Goal: Task Accomplishment & Management: Manage account settings

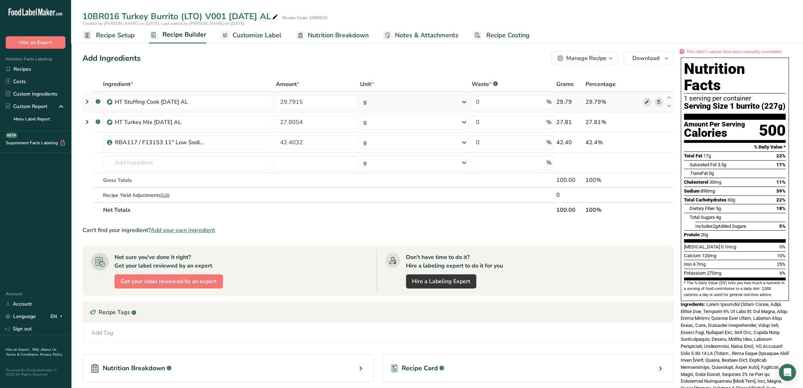
click at [645, 103] on icon at bounding box center [647, 102] width 5 height 7
click at [649, 121] on icon at bounding box center [647, 122] width 5 height 7
click at [350, 33] on span "Nutrition Breakdown" at bounding box center [338, 36] width 61 height 10
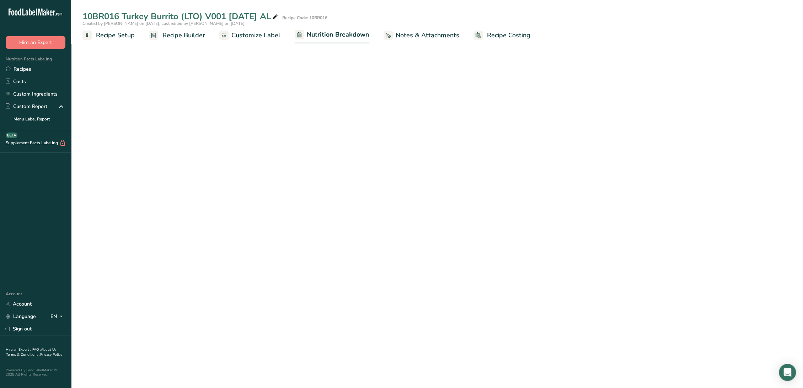
select select "Calories"
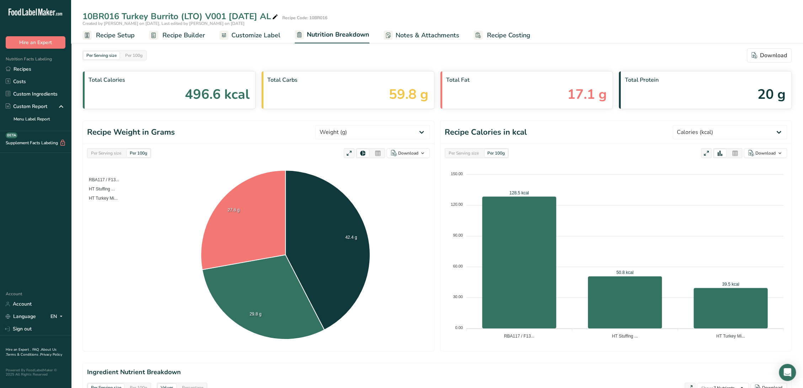
click at [182, 34] on span "Recipe Builder" at bounding box center [184, 36] width 43 height 10
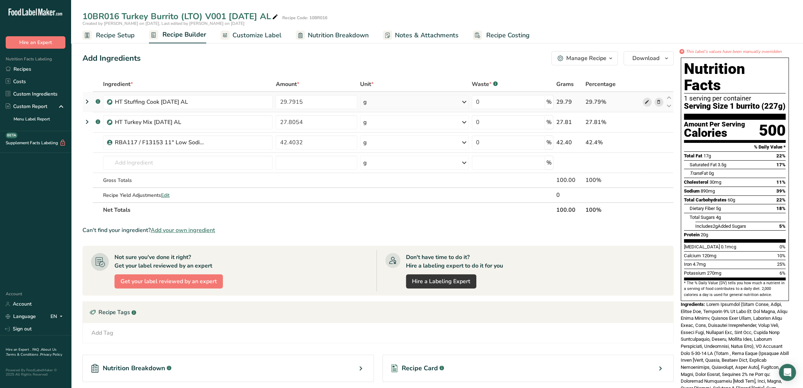
click at [645, 102] on icon at bounding box center [647, 102] width 5 height 7
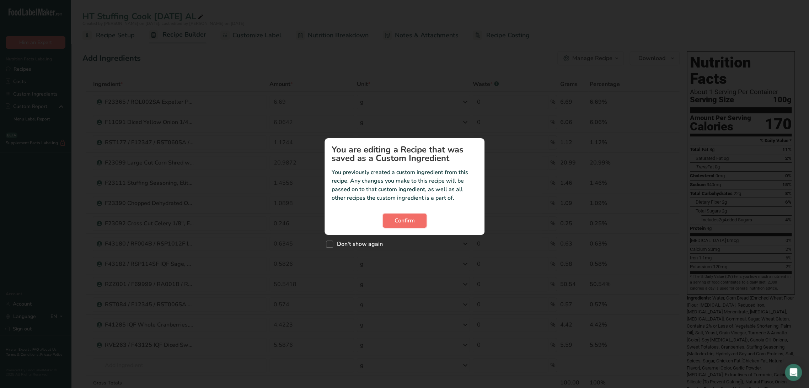
click at [399, 227] on button "Confirm" at bounding box center [405, 221] width 44 height 14
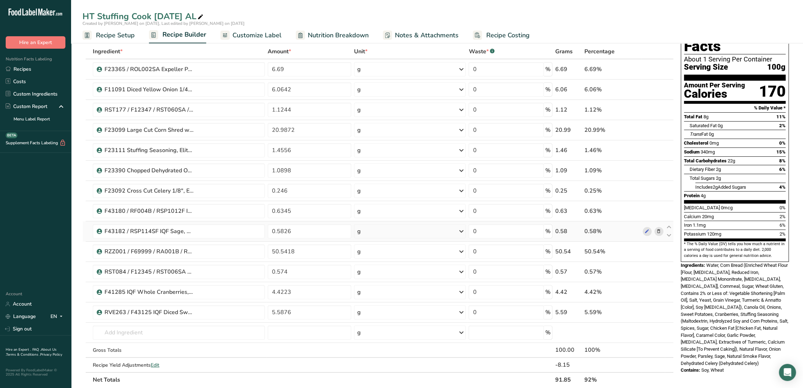
scroll to position [79, 0]
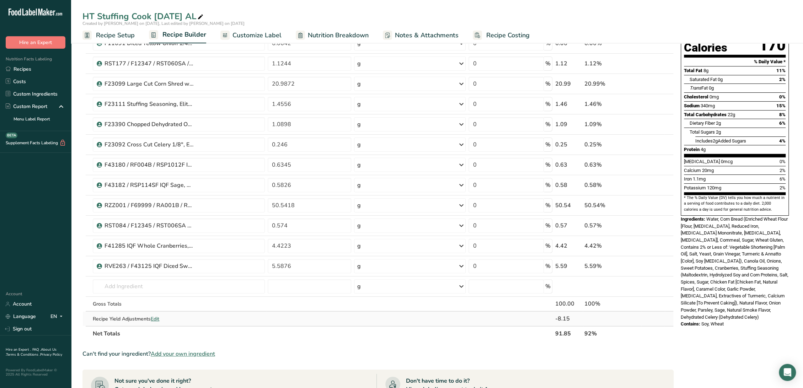
click at [155, 318] on span "Edit" at bounding box center [155, 319] width 9 height 7
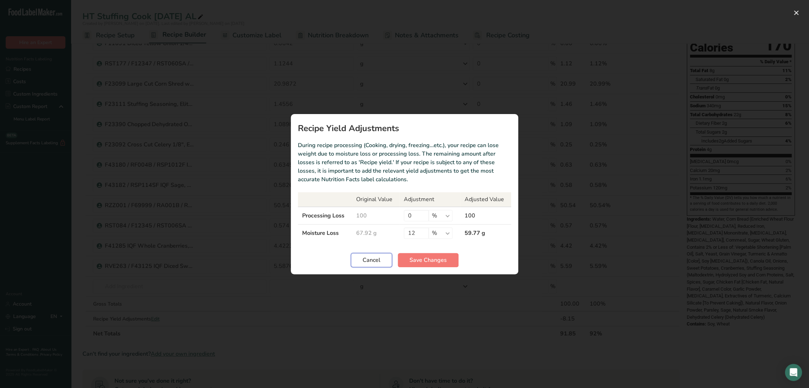
click at [375, 262] on span "Cancel" at bounding box center [372, 260] width 18 height 9
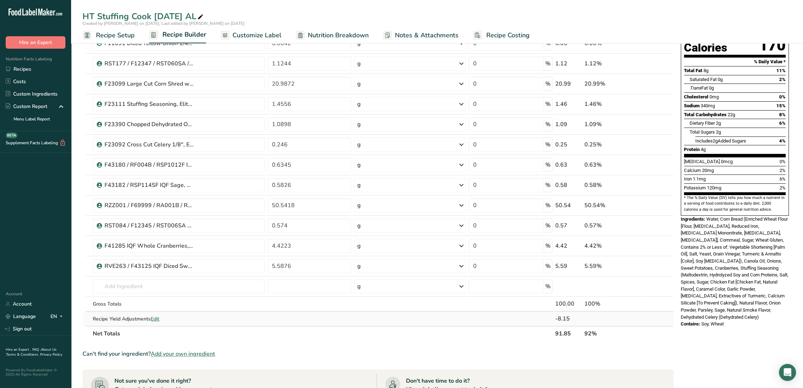
click at [154, 314] on td "Recipe Yield Adjustments Edit" at bounding box center [178, 319] width 175 height 14
click at [158, 321] on span "Edit" at bounding box center [155, 319] width 9 height 7
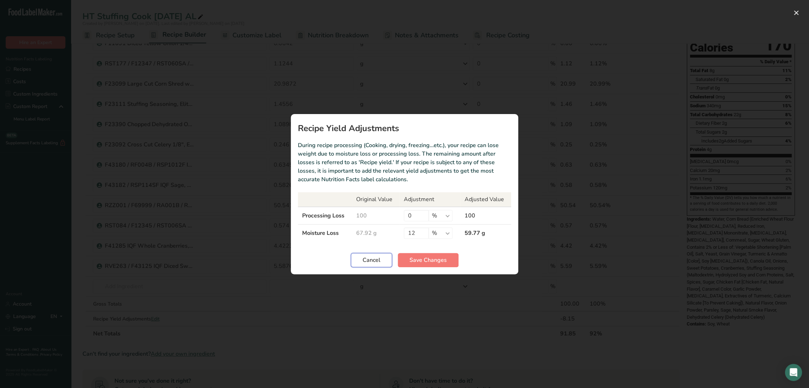
click at [370, 264] on button "Cancel" at bounding box center [371, 260] width 41 height 14
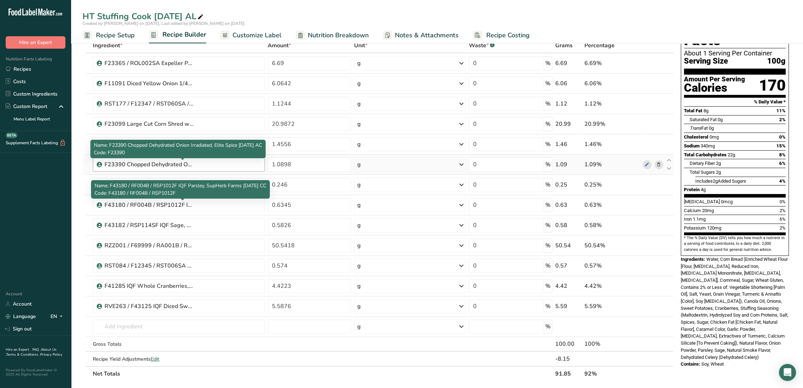
scroll to position [0, 0]
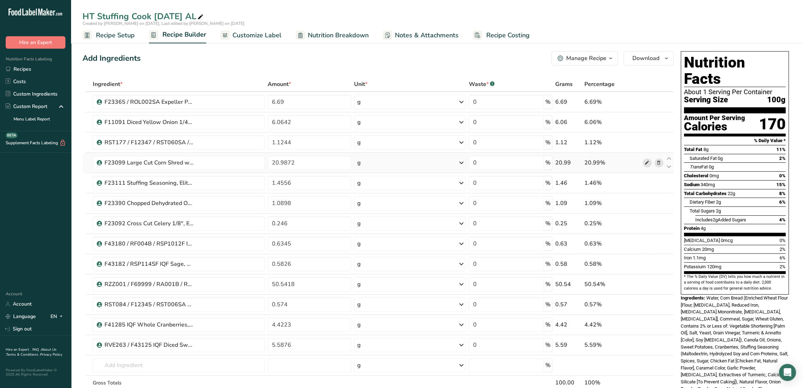
click at [645, 161] on icon at bounding box center [647, 162] width 5 height 7
click at [200, 54] on div "Add Ingredients Manage Recipe Delete Recipe Duplicate Recipe Scale Recipe Save …" at bounding box center [378, 58] width 591 height 14
click at [128, 34] on span "Recipe Setup" at bounding box center [115, 36] width 39 height 10
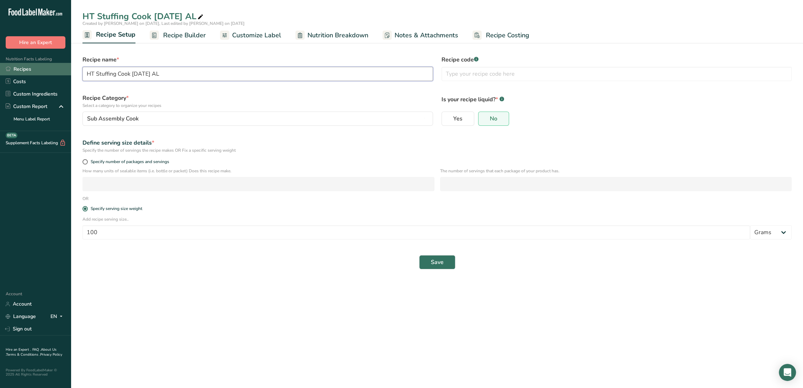
drag, startPoint x: 130, startPoint y: 73, endPoint x: 52, endPoint y: 70, distance: 78.3
click at [52, 70] on div ".a-20{fill:#fff;} Hire an Expert Nutrition Facts Labeling Recipes Costs Custom …" at bounding box center [401, 194] width 803 height 388
click at [546, 73] on input "text" at bounding box center [617, 74] width 351 height 14
paste input "HT Stuffing Cook"
type input "HT Stuffing Cook"
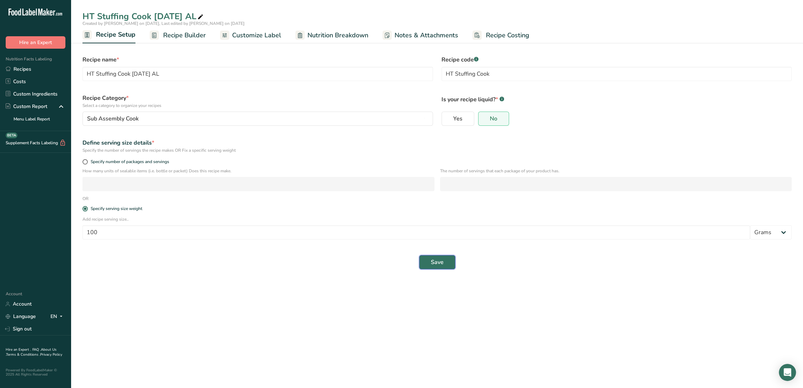
click at [450, 258] on button "Save" at bounding box center [437, 262] width 36 height 14
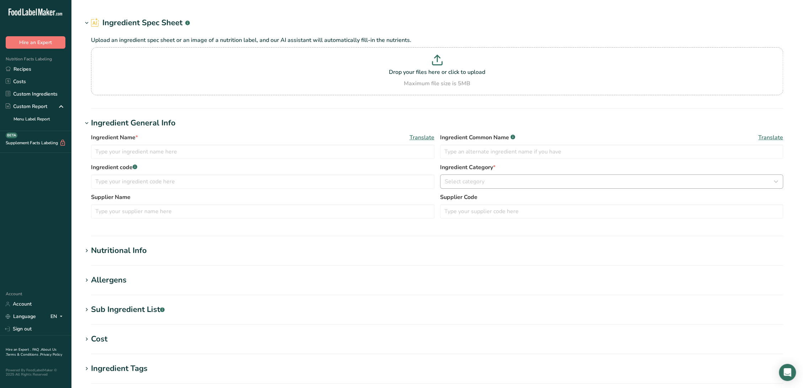
type input "F23099 Large Cut Corn Shred w Vinegar, Bimbo Bakeries 5-2-23 AL"
type input "Corn Bread"
type input "F23099"
type input "Bimbo Bakeries"
type input "#76044"
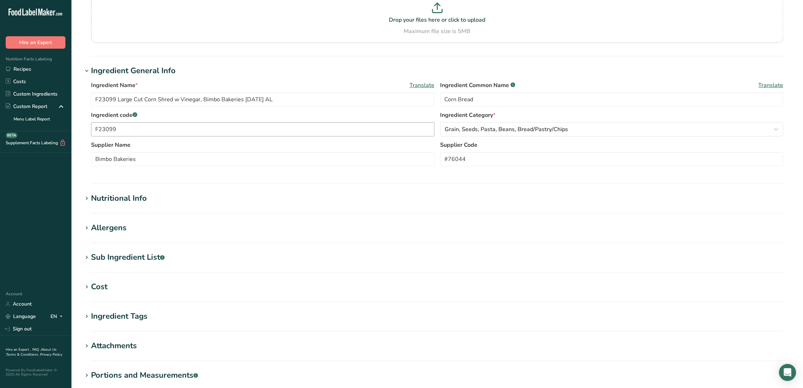
scroll to position [118, 0]
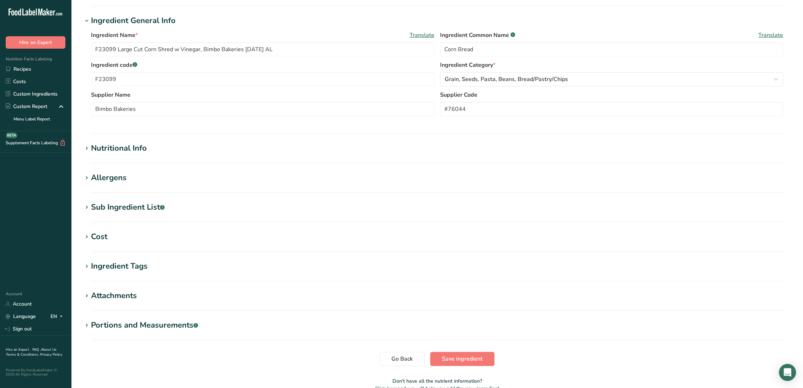
click at [156, 150] on h1 "Nutritional Info" at bounding box center [438, 149] width 710 height 12
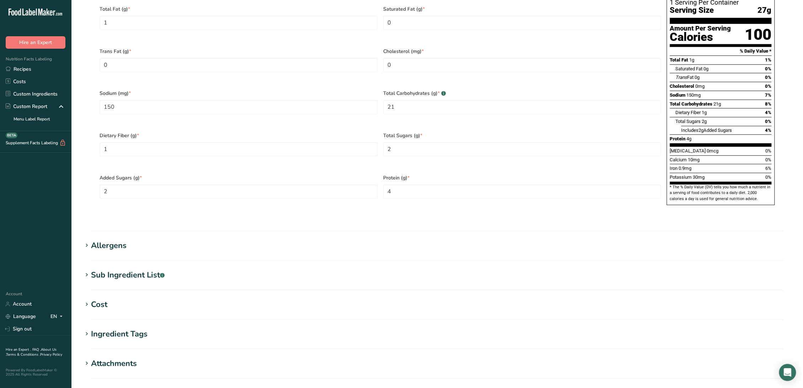
scroll to position [395, 0]
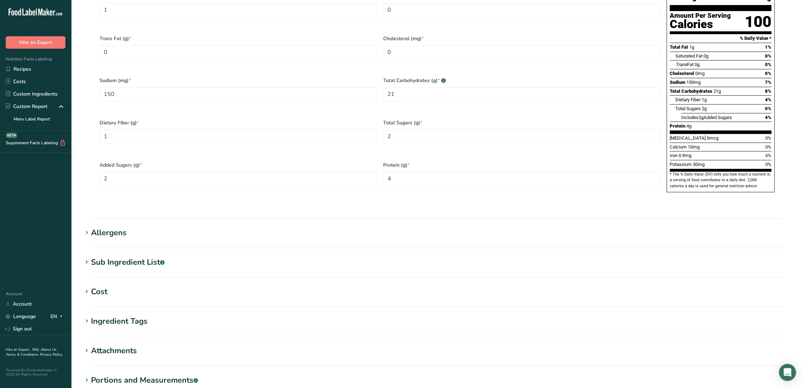
click at [138, 227] on h1 "Allergens" at bounding box center [438, 233] width 710 height 12
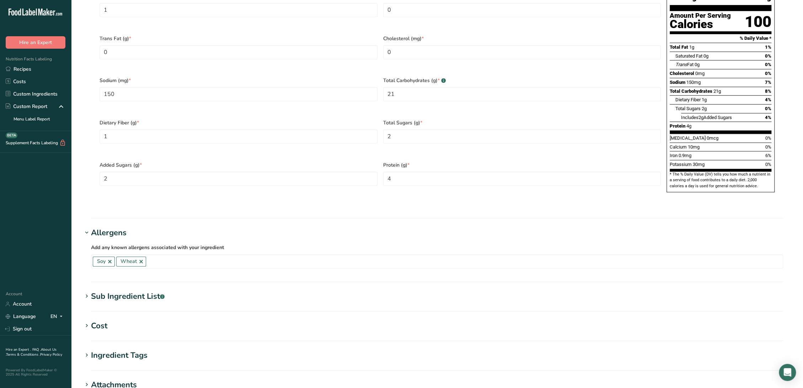
click at [157, 291] on div "Sub Ingredient List .a-a{fill:#347362;}.b-a{fill:#fff;}" at bounding box center [128, 297] width 74 height 12
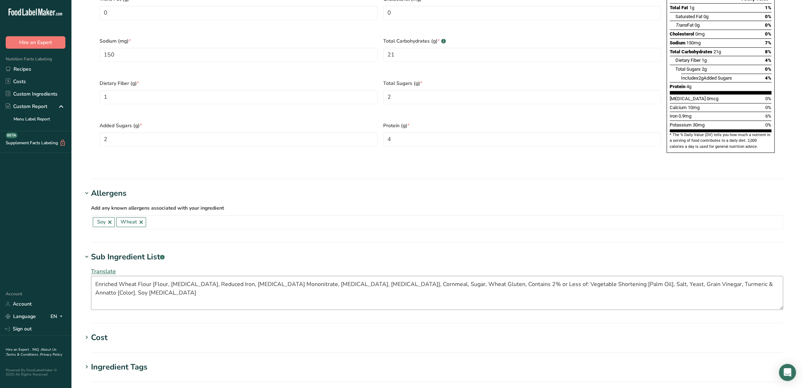
scroll to position [474, 0]
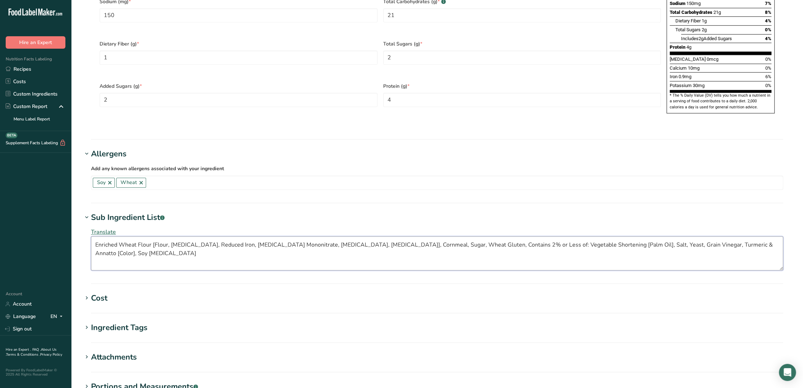
click at [463, 237] on textarea "Enriched Wheat Flour [Flour, Niacin, Reduced Iron, Thiamine Mononitrate, Ribofl…" at bounding box center [437, 254] width 692 height 34
click at [484, 237] on textarea "Enriched Wheat Flour [Flour, Niacin, Reduced Iron, Thiamine Mononitrate, Ribofl…" at bounding box center [437, 254] width 692 height 34
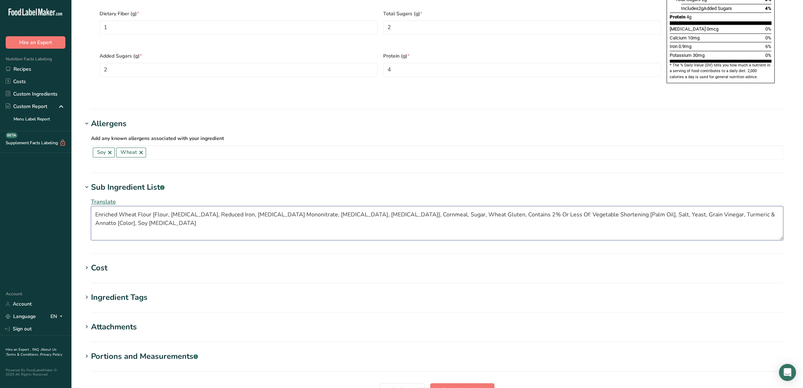
scroll to position [553, 0]
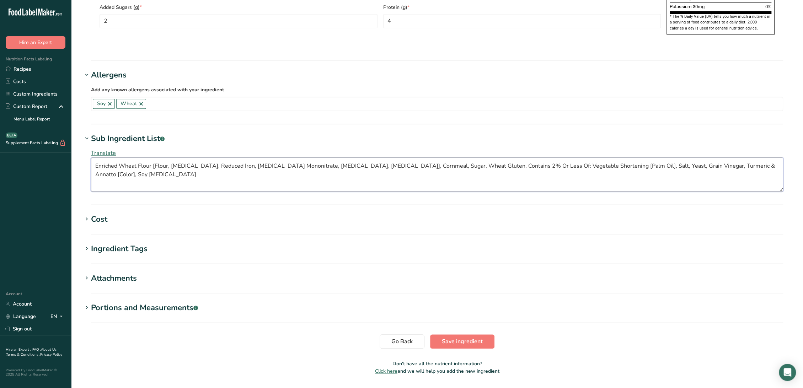
type textarea "Enriched Wheat Flour [Flour, Niacin, Reduced Iron, Thiamine Mononitrate, Ribofl…"
click at [151, 273] on h1 "Attachments" at bounding box center [438, 279] width 710 height 12
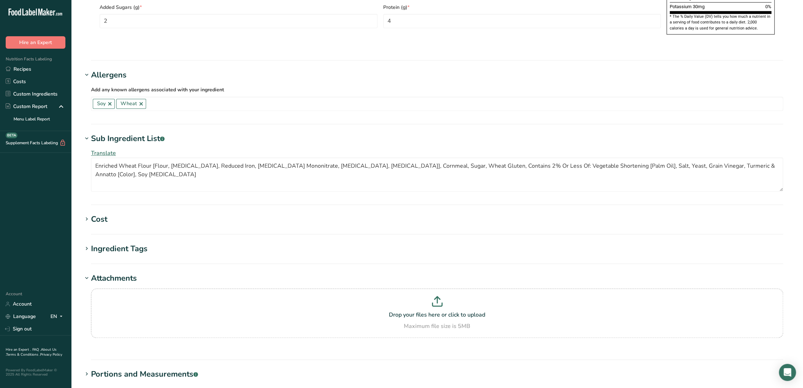
click at [151, 273] on h1 "Attachments" at bounding box center [438, 279] width 710 height 12
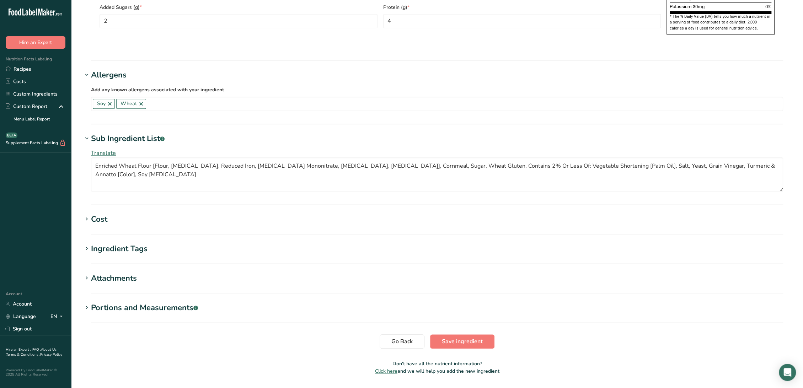
click at [169, 302] on div "Portions and Measurements .a-a{fill:#347362;}.b-a{fill:#fff;}" at bounding box center [144, 308] width 107 height 12
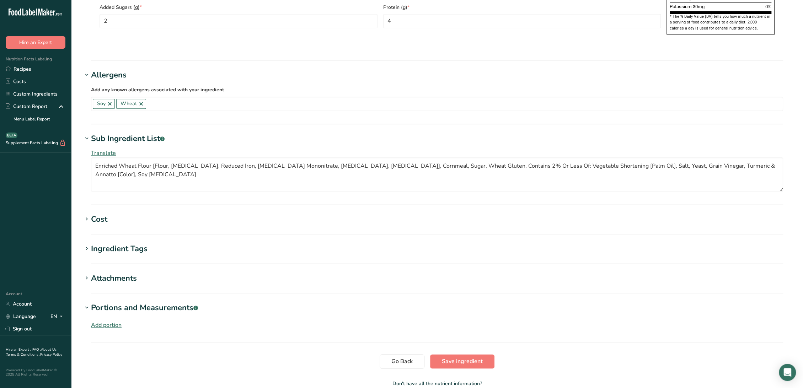
click at [169, 302] on div "Portions and Measurements .a-a{fill:#347362;}.b-a{fill:#fff;}" at bounding box center [144, 308] width 107 height 12
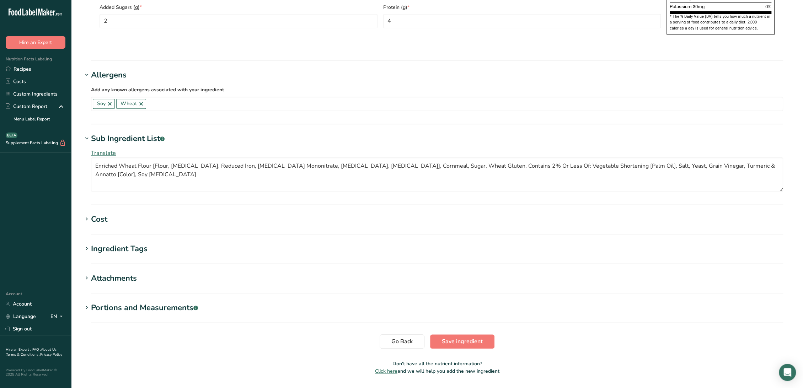
click at [129, 243] on div "Ingredient Tags" at bounding box center [119, 249] width 57 height 12
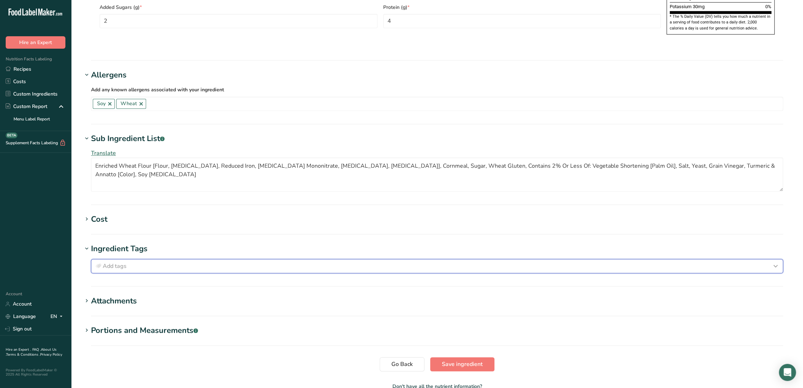
click at [131, 262] on div "Add tags" at bounding box center [437, 266] width 686 height 9
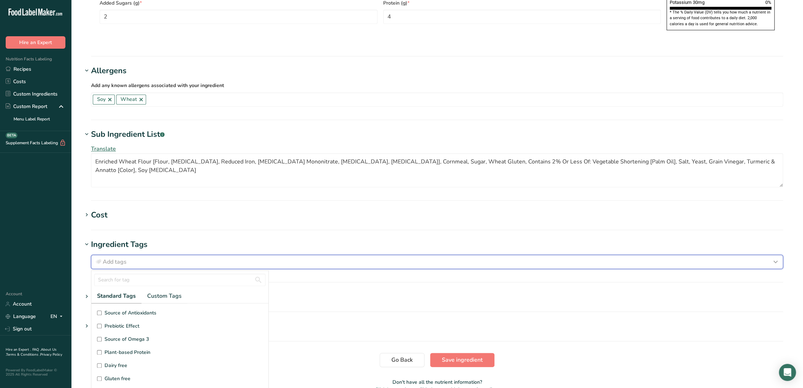
scroll to position [579, 0]
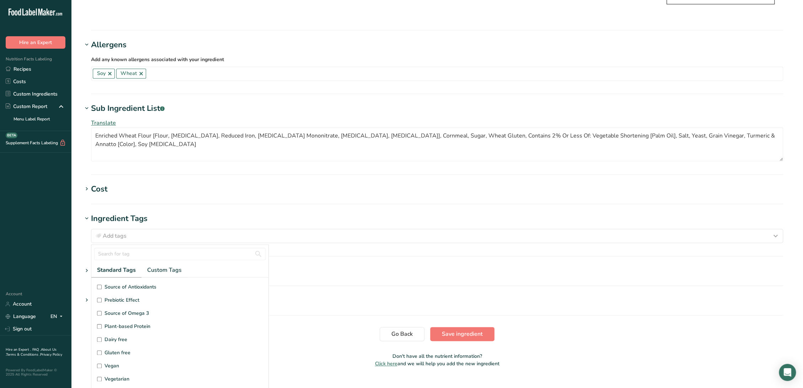
click at [115, 213] on div "Ingredient Tags" at bounding box center [119, 219] width 57 height 12
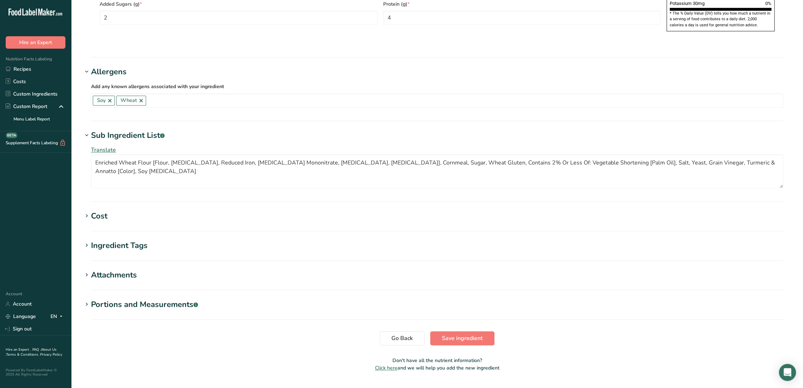
scroll to position [0, 0]
click at [111, 211] on h1 "Cost" at bounding box center [438, 217] width 710 height 12
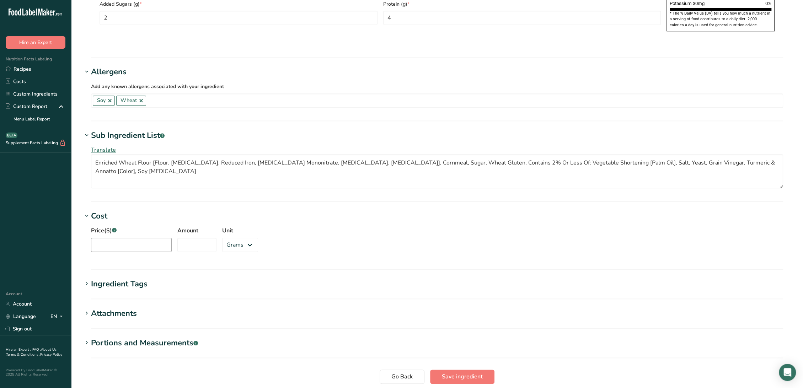
scroll to position [583, 0]
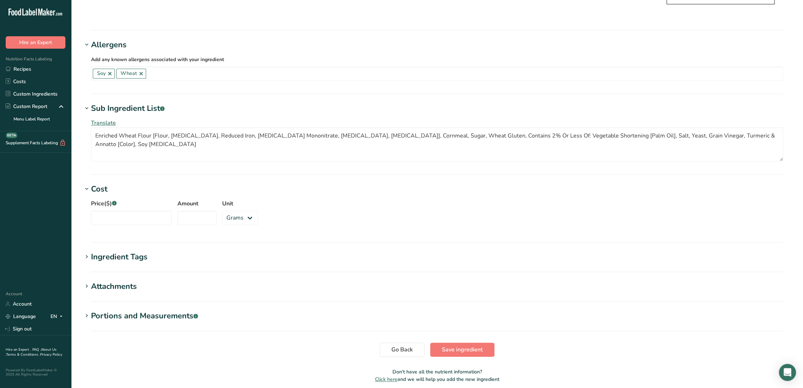
click at [104, 184] on div "Cost" at bounding box center [99, 190] width 16 height 12
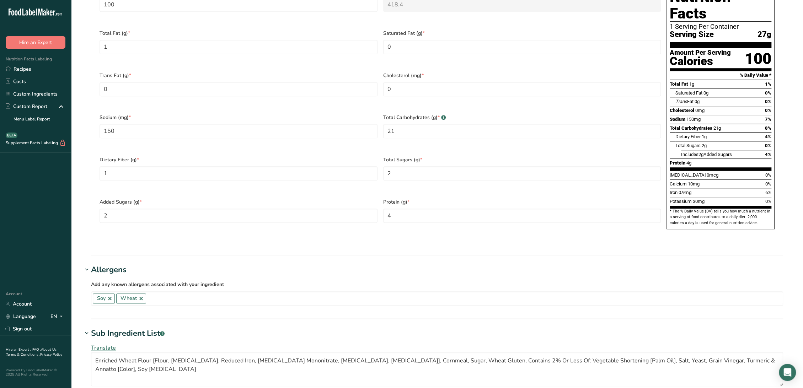
scroll to position [161, 0]
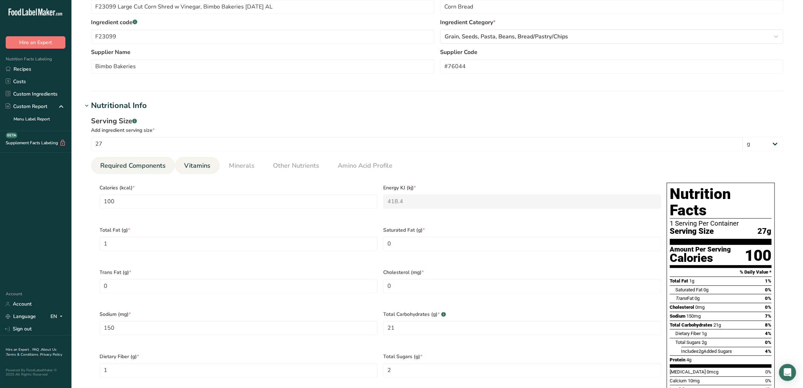
click at [207, 164] on span "Vitamins" at bounding box center [197, 166] width 26 height 10
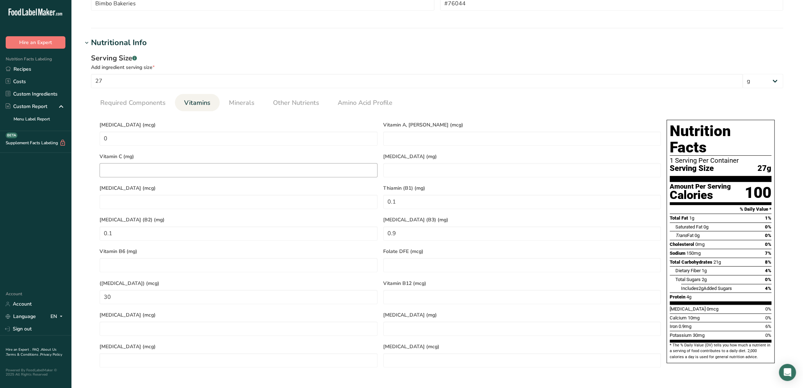
scroll to position [280, 0]
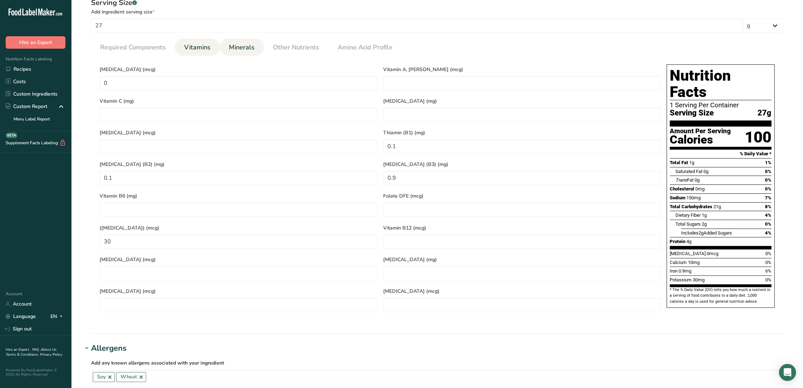
click at [234, 43] on span "Minerals" at bounding box center [242, 48] width 26 height 10
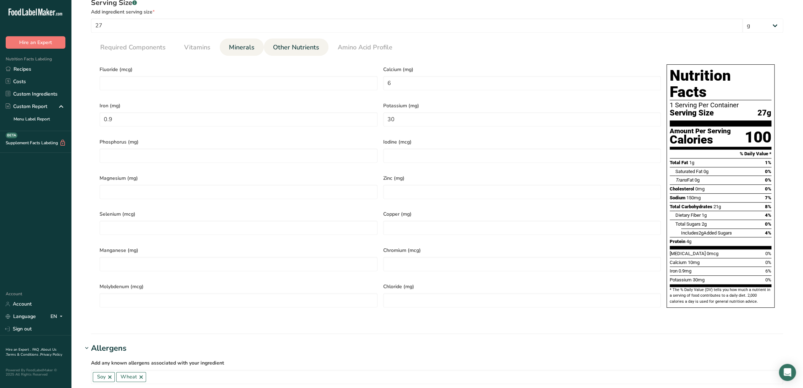
click at [300, 44] on span "Other Nutrients" at bounding box center [296, 48] width 46 height 10
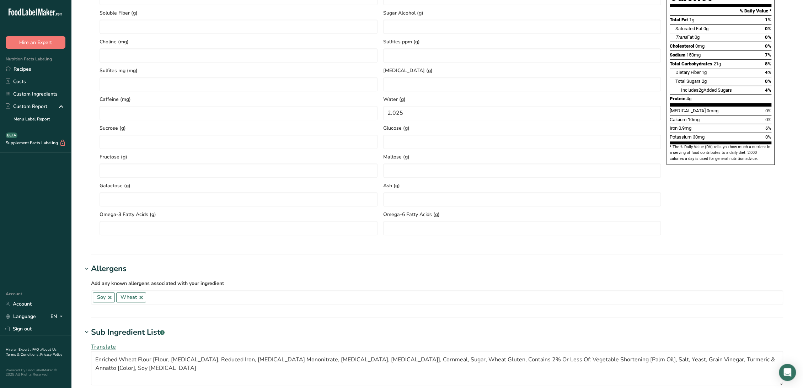
scroll to position [596, 0]
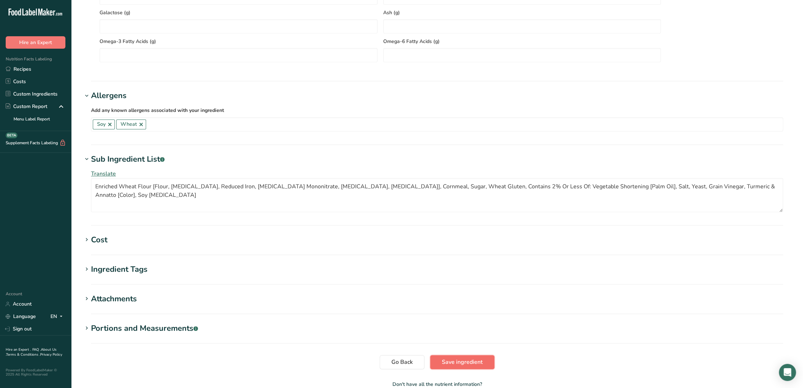
click at [470, 357] on button "Save ingredient" at bounding box center [462, 362] width 64 height 14
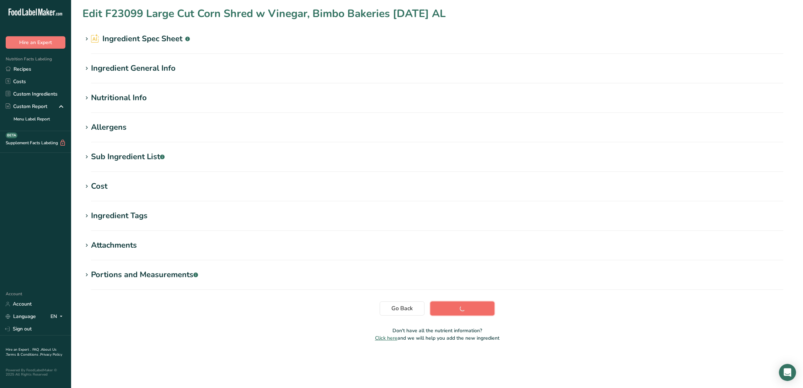
scroll to position [0, 0]
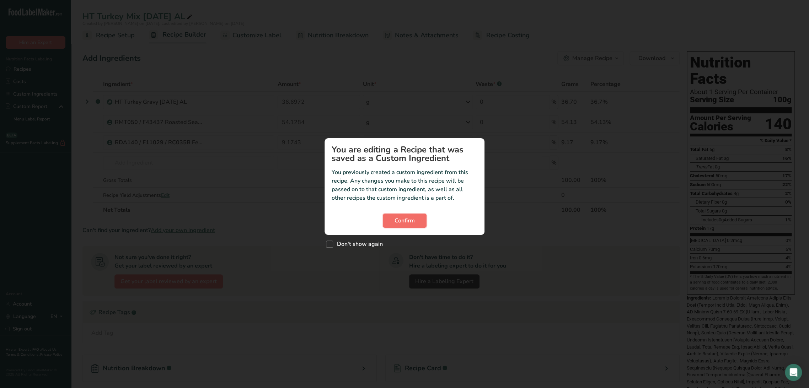
click at [420, 222] on button "Confirm" at bounding box center [405, 221] width 44 height 14
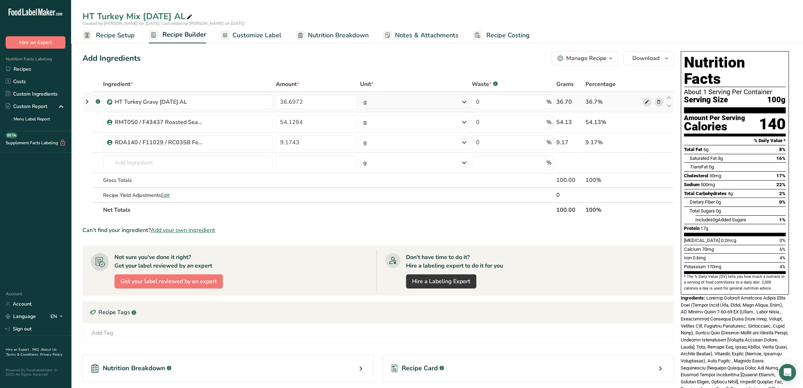
click at [647, 103] on icon at bounding box center [647, 102] width 5 height 7
click at [119, 39] on span "Recipe Setup" at bounding box center [115, 36] width 39 height 10
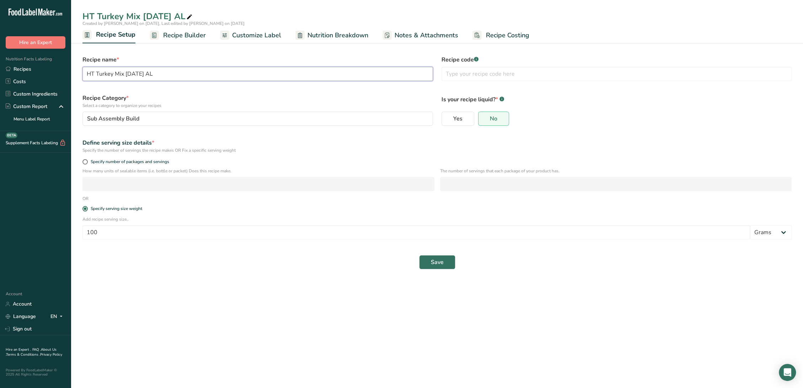
drag, startPoint x: 123, startPoint y: 74, endPoint x: 84, endPoint y: 76, distance: 38.9
click at [84, 76] on input "HT Turkey Mix [DATE] AL" at bounding box center [258, 74] width 351 height 14
click at [568, 75] on input "text" at bounding box center [617, 74] width 351 height 14
paste input "HT Turkey Mix"
type input "HT Turkey Mix"
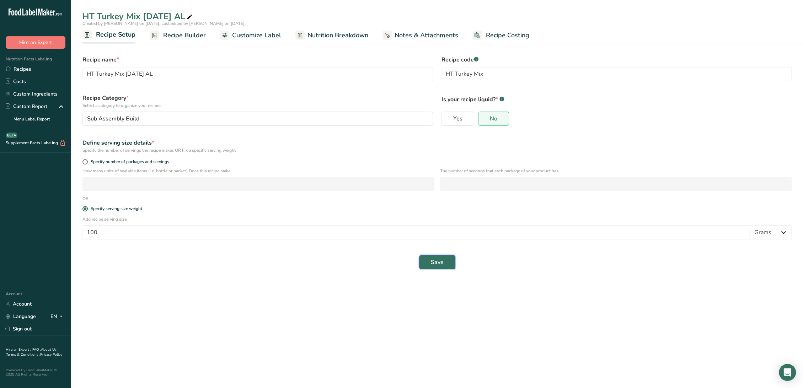
click at [445, 265] on button "Save" at bounding box center [437, 262] width 36 height 14
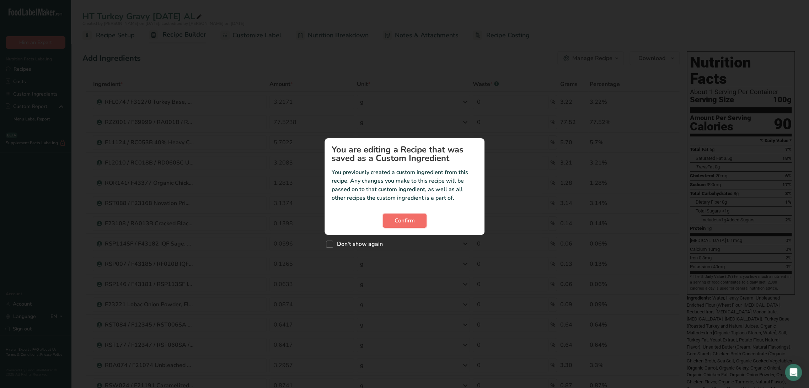
click at [403, 224] on span "Confirm" at bounding box center [405, 221] width 20 height 9
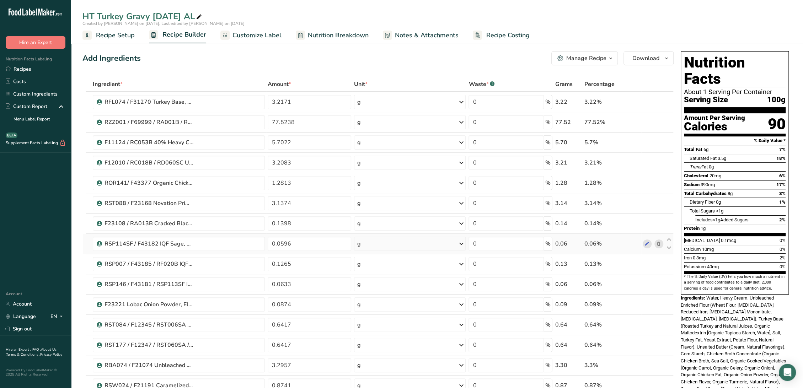
scroll to position [39, 0]
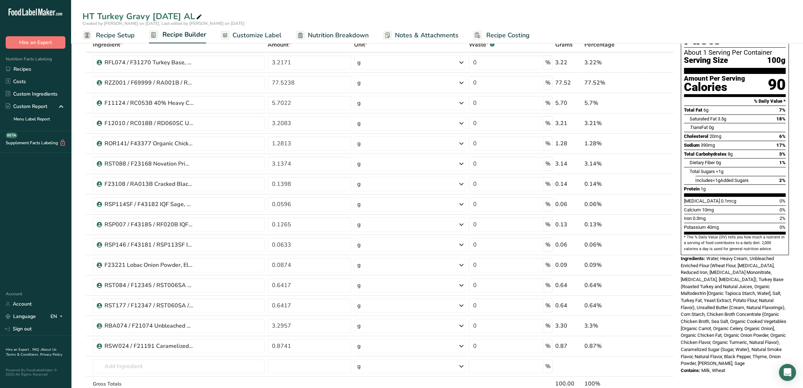
click at [116, 41] on link "Recipe Setup" at bounding box center [109, 35] width 52 height 16
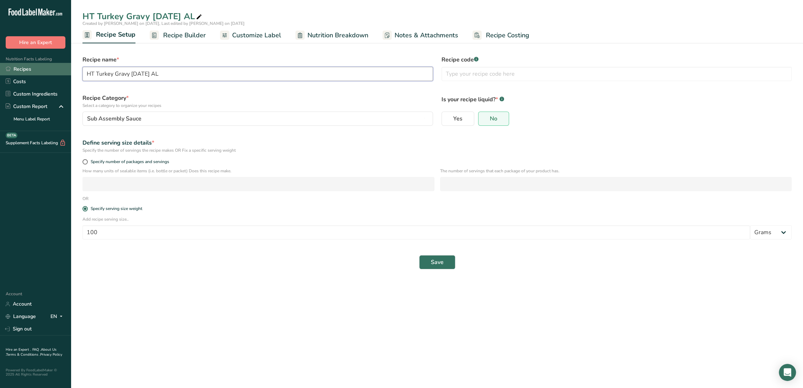
drag, startPoint x: 130, startPoint y: 74, endPoint x: 60, endPoint y: 74, distance: 70.1
click at [60, 74] on div ".a-20{fill:#fff;} Hire an Expert Nutrition Facts Labeling Recipes Costs Custom …" at bounding box center [401, 194] width 803 height 388
click at [510, 78] on input "text" at bounding box center [617, 74] width 351 height 14
paste input "HT Turkey Gravy"
click at [454, 259] on button "Save" at bounding box center [437, 262] width 36 height 14
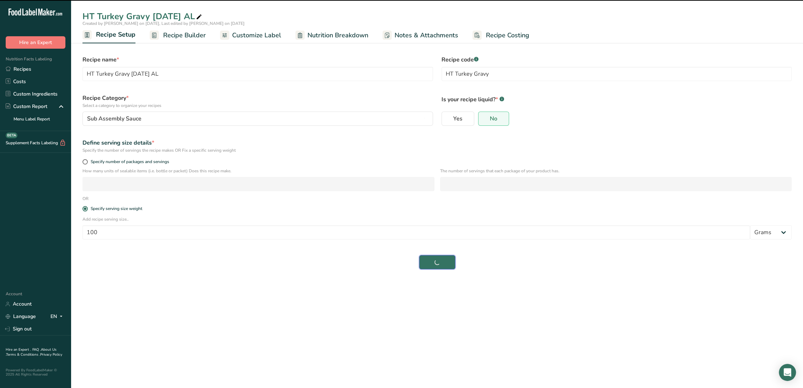
type input "HT Turkey Gravy"
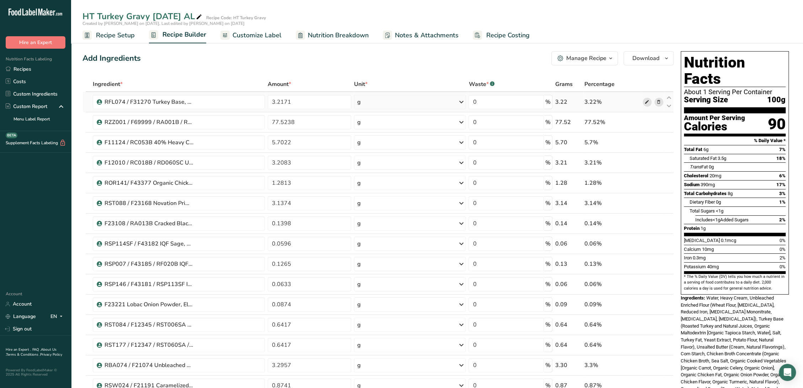
click at [647, 101] on icon at bounding box center [647, 102] width 5 height 7
click at [645, 184] on icon at bounding box center [647, 183] width 5 height 7
click at [647, 202] on icon at bounding box center [647, 203] width 5 height 7
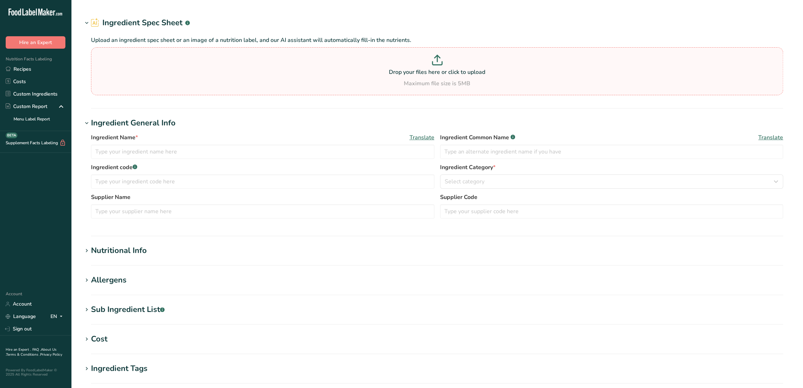
type input "RFL074 / F31270 Turkey Base, Soup Bases Loaded [DATE] AC"
type input "Turkey Base"
type input "RFL074 / F31270"
type input "Soup Bases Loaded"
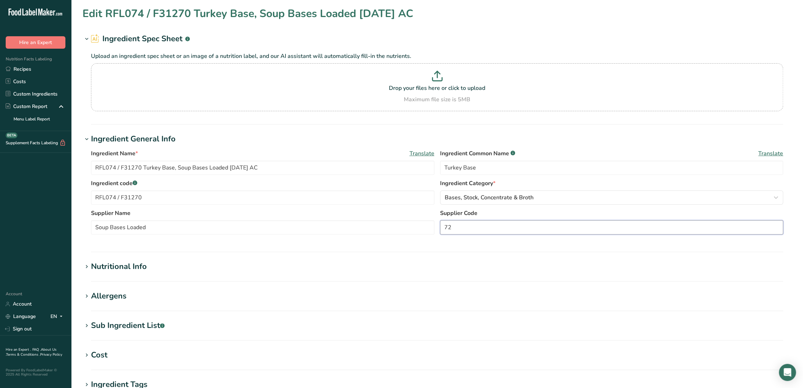
drag, startPoint x: 453, startPoint y: 225, endPoint x: 435, endPoint y: 228, distance: 19.0
click at [435, 228] on div "Supplier Name Soup Bases Loaded Supplier Code 72" at bounding box center [437, 224] width 692 height 30
paste input "4010-"
type input "4010-72"
click at [123, 324] on div "Sub Ingredient List .a-a{fill:#347362;}.b-a{fill:#fff;}" at bounding box center [128, 326] width 74 height 12
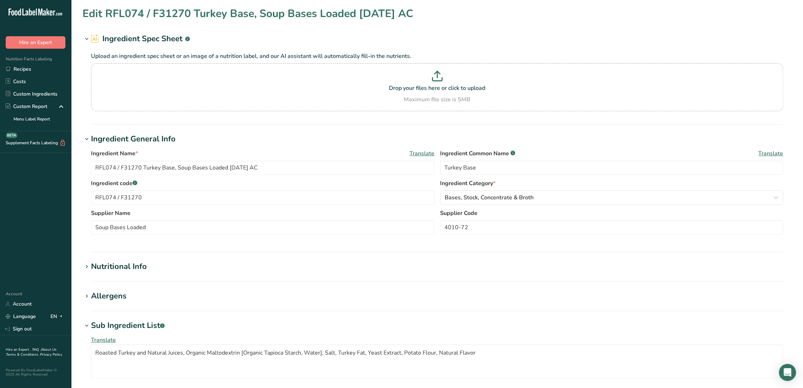
click at [162, 298] on h1 "Allergens" at bounding box center [438, 297] width 710 height 12
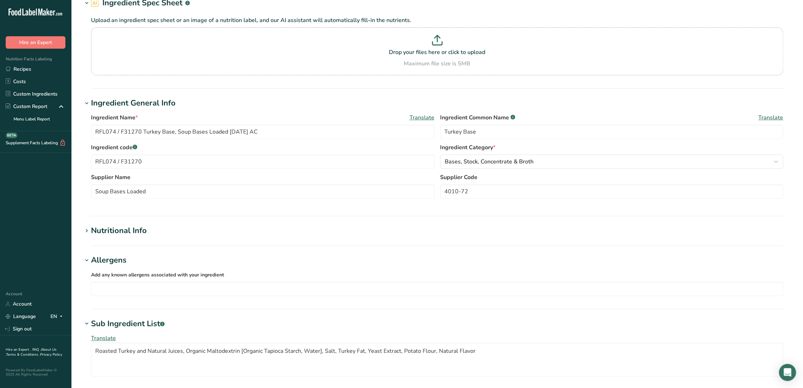
scroll to position [39, 0]
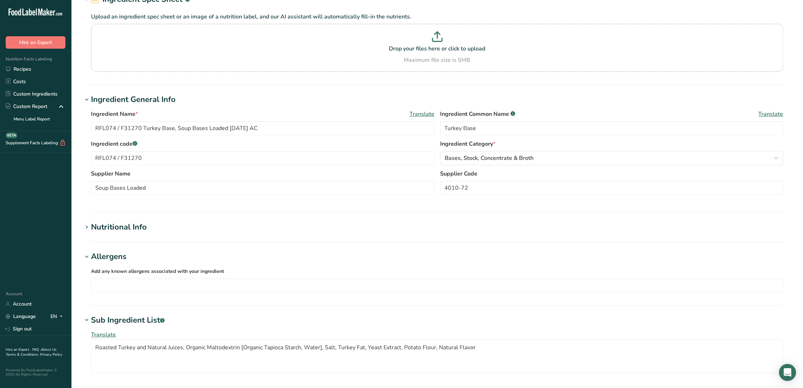
click at [133, 227] on div "Nutritional Info" at bounding box center [119, 228] width 56 height 12
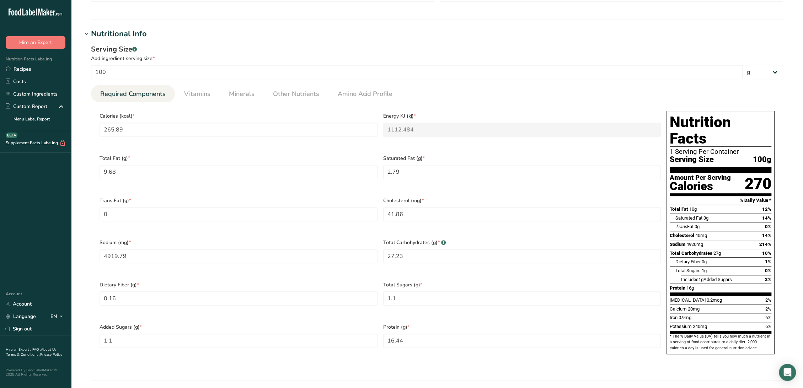
scroll to position [237, 0]
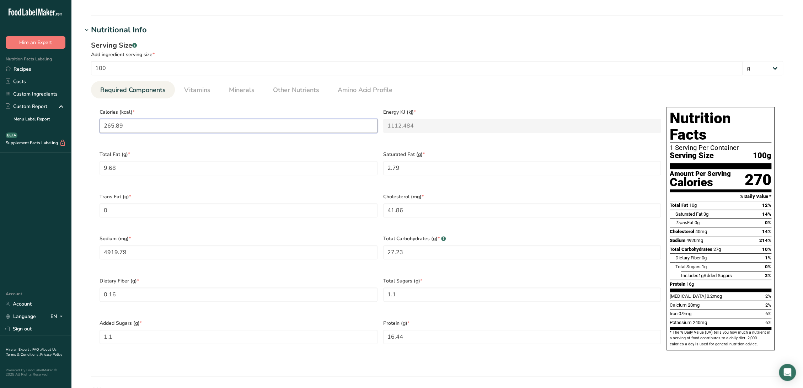
click at [231, 128] on input "265.89" at bounding box center [239, 126] width 278 height 14
click at [192, 94] on span "Vitamins" at bounding box center [197, 90] width 26 height 10
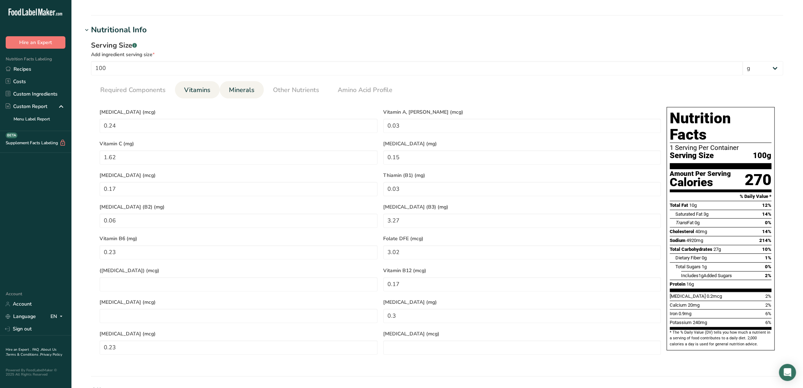
click at [242, 94] on span "Minerals" at bounding box center [242, 90] width 26 height 10
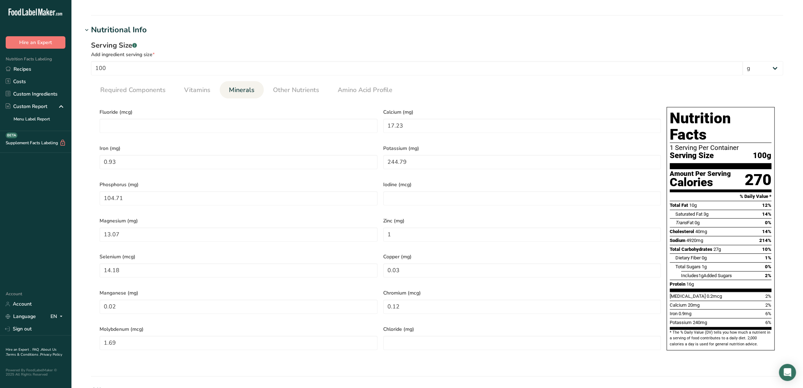
click at [239, 89] on span "Minerals" at bounding box center [242, 90] width 26 height 10
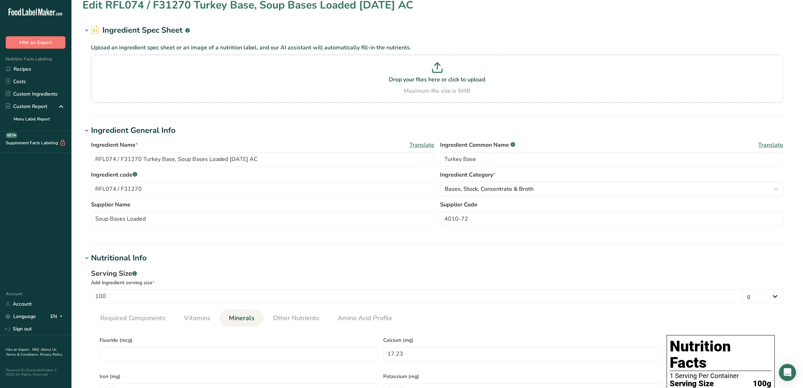
scroll to position [0, 0]
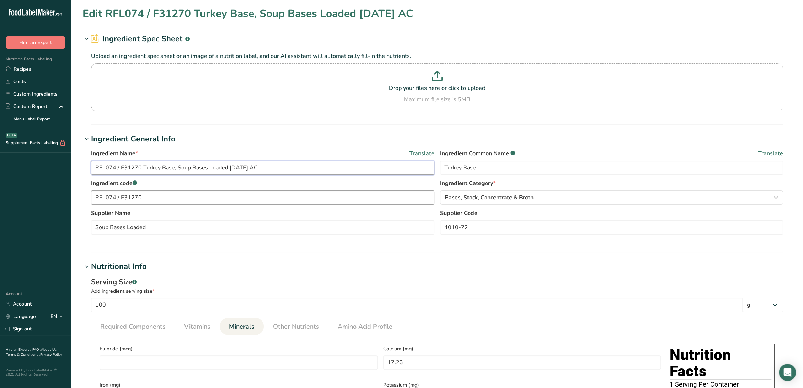
drag, startPoint x: 234, startPoint y: 169, endPoint x: 307, endPoint y: 204, distance: 80.3
click at [234, 169] on input "RFL074 / F31270 Turkey Base, Soup Bases Loaded 05-08-20 AC" at bounding box center [263, 168] width 344 height 14
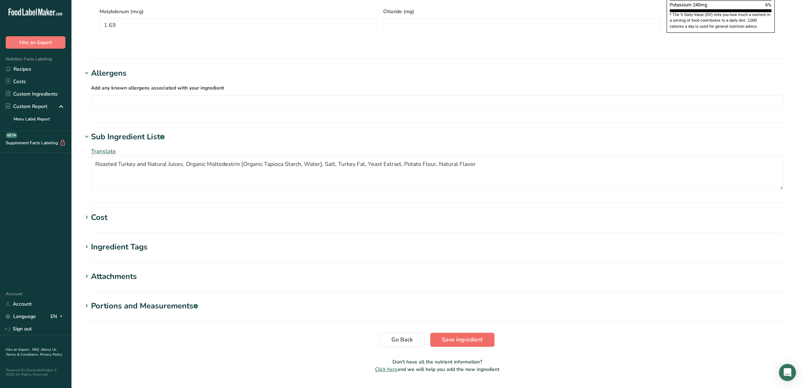
scroll to position [556, 0]
type input "RFL074 / F31270 Turkey Base, Soup Bases Loaded 11-26-24 AL"
click at [454, 331] on button "Save ingredient" at bounding box center [462, 338] width 64 height 14
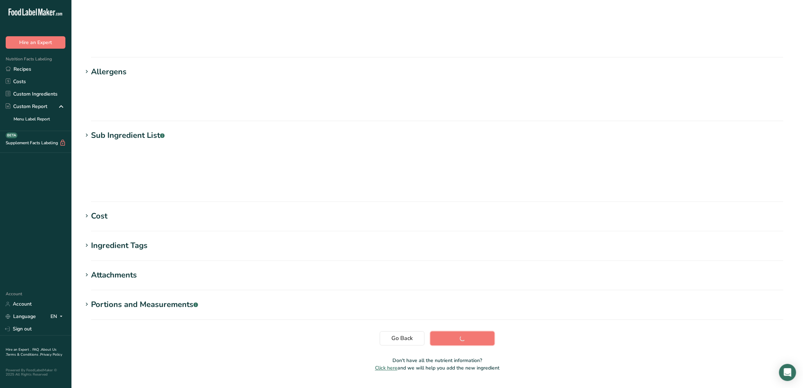
scroll to position [0, 0]
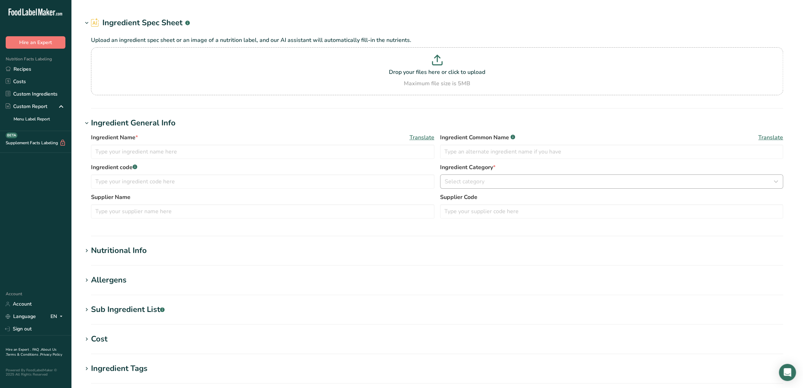
type input "ROR141/ F43377 Organic Chicken Broth Concentrate, Eatem Foods [DATE] AC"
type input "Chicken Broth Concentrate"
type input "ROR141/ F43377"
type input "Eatem Foods"
type input "12-128"
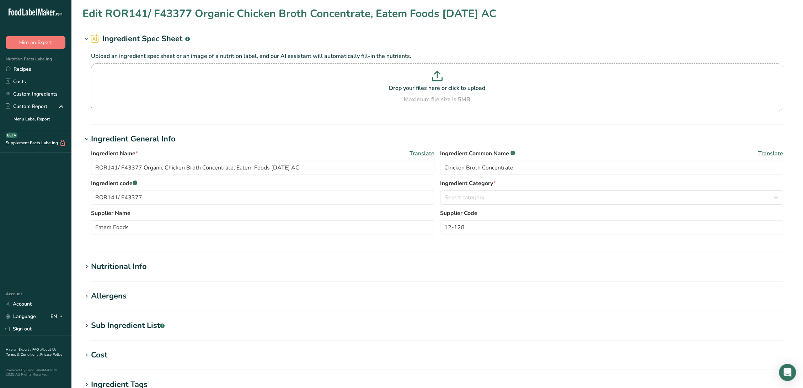
type input "147.241"
type KJ "616.056"
type Fat "9.015"
type Fat "2.696"
type Fat "0.113"
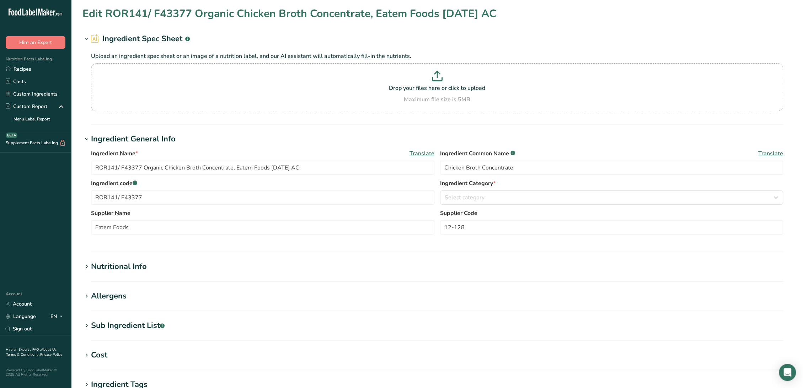
type input "3.842"
type input "14412.901"
type Carbohydrates "4.872"
type Fiber "1.116"
type Sugars "0.776"
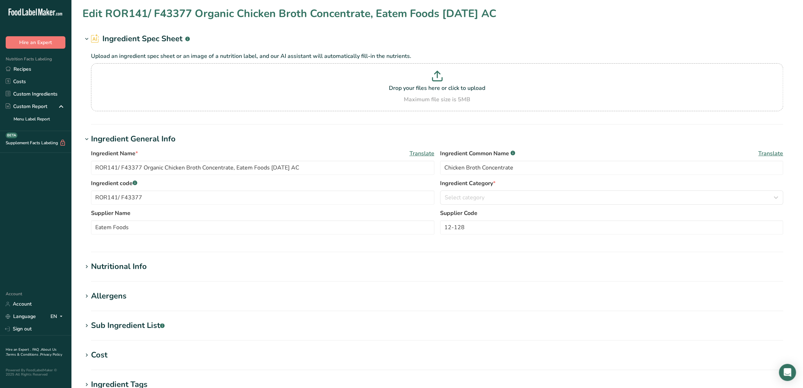
type Sugars "0"
type input "11.971"
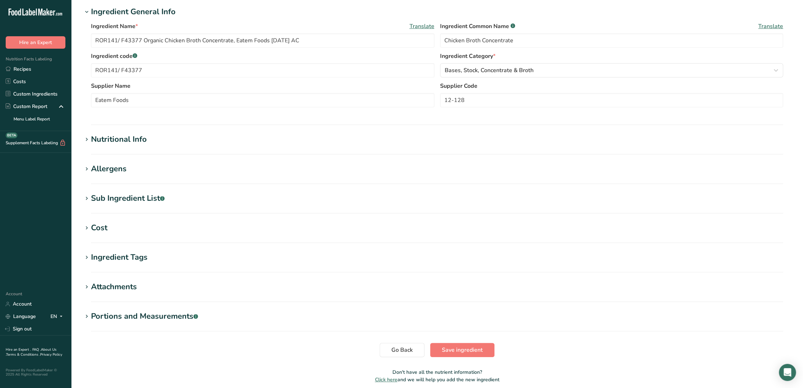
scroll to position [156, 0]
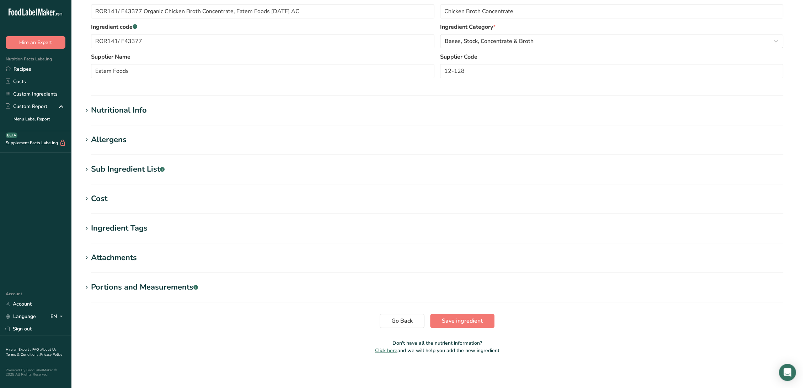
click at [123, 170] on div "Sub Ingredient List .a-a{fill:#347362;}.b-a{fill:#fff;}" at bounding box center [128, 170] width 74 height 12
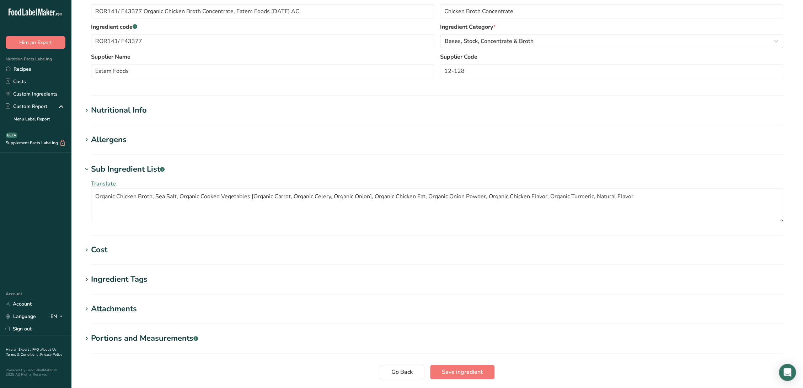
click at [121, 138] on div "Allergens" at bounding box center [109, 140] width 36 height 12
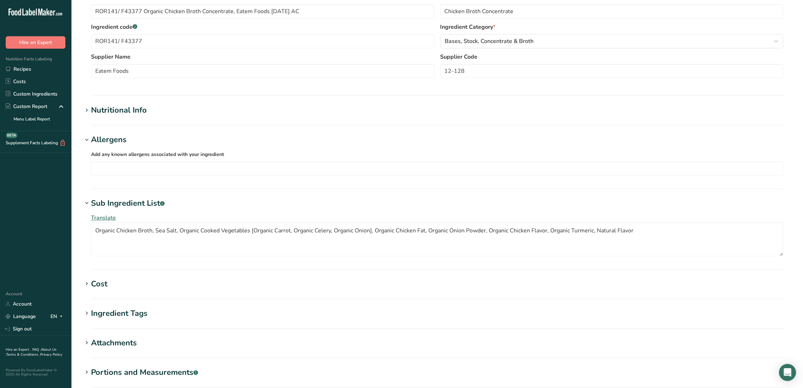
click at [129, 110] on div "Nutritional Info" at bounding box center [119, 111] width 56 height 12
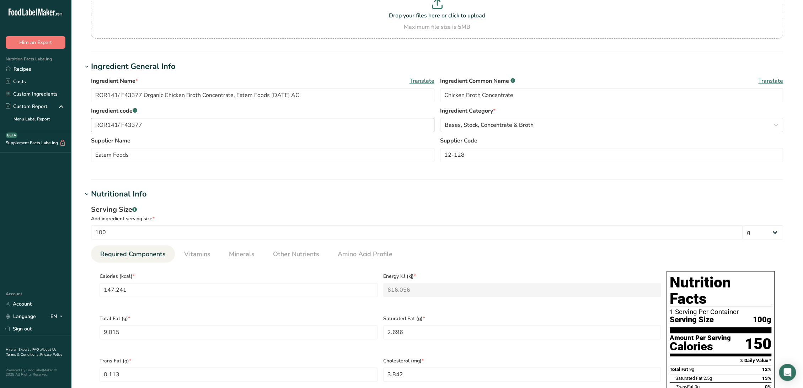
scroll to position [0, 0]
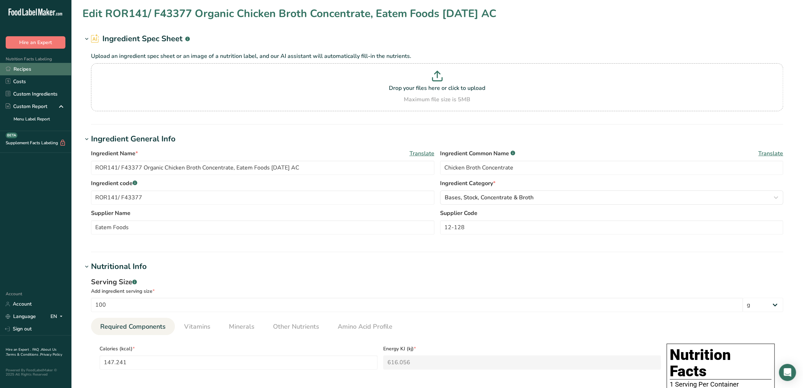
click at [32, 67] on link "Recipes" at bounding box center [35, 69] width 71 height 12
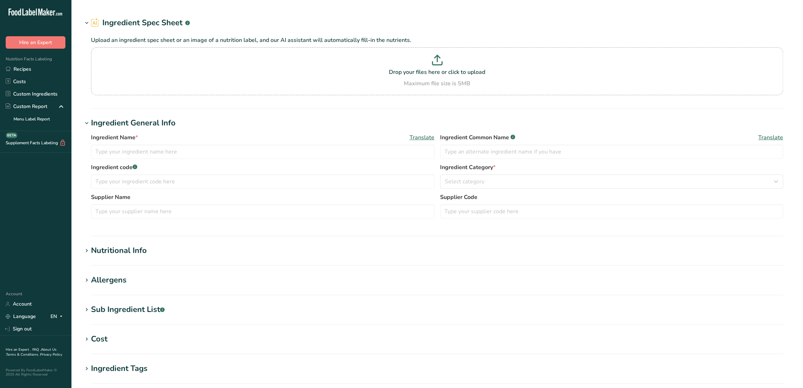
type input "RST088 / F23168 Novation Prima 300"
type input "Corn Starch"
type input "RST088 / F23168"
type input "Ingredion"
type input "34131A00 Ingredion"
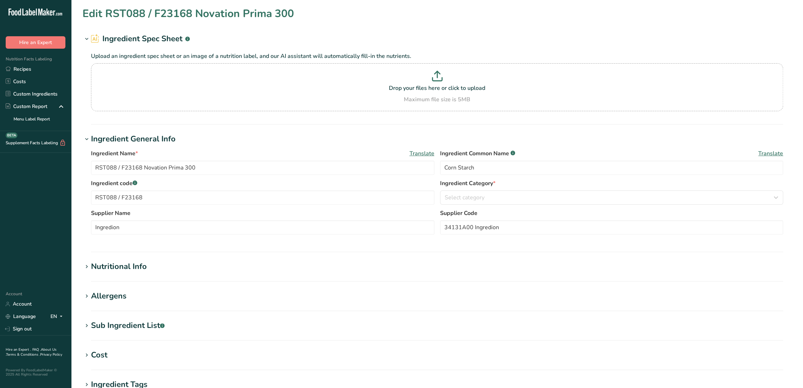
type input "357"
type KJ "1493.7"
type Fat "0.1"
type Fat "0"
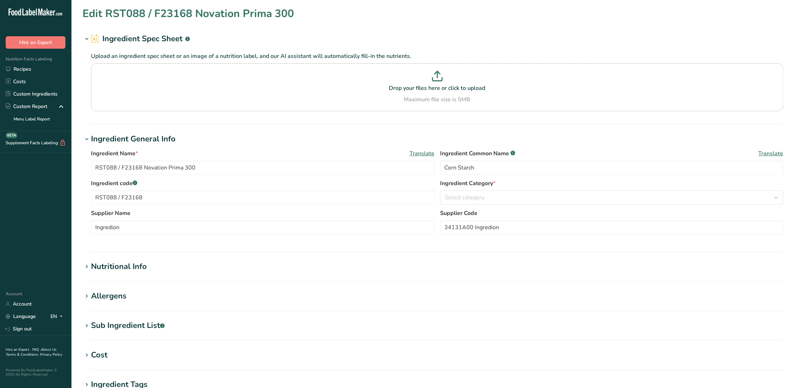
type input "0"
type input "22"
type Carbohydrates "89.3"
type Fiber "0"
type Sugars "0.1"
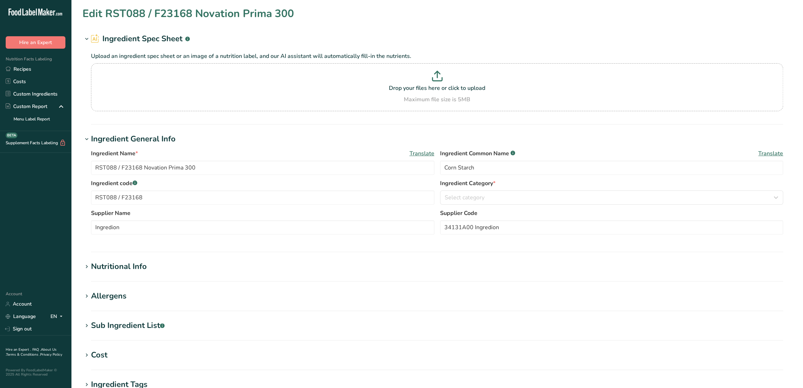
type Sugars "0"
type input "0.1"
click at [147, 301] on h1 "Allergens" at bounding box center [438, 297] width 710 height 12
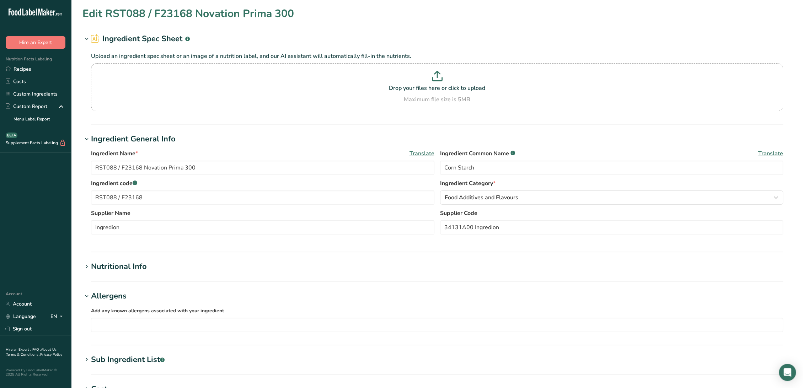
click at [148, 272] on h1 "Nutritional Info" at bounding box center [438, 267] width 710 height 12
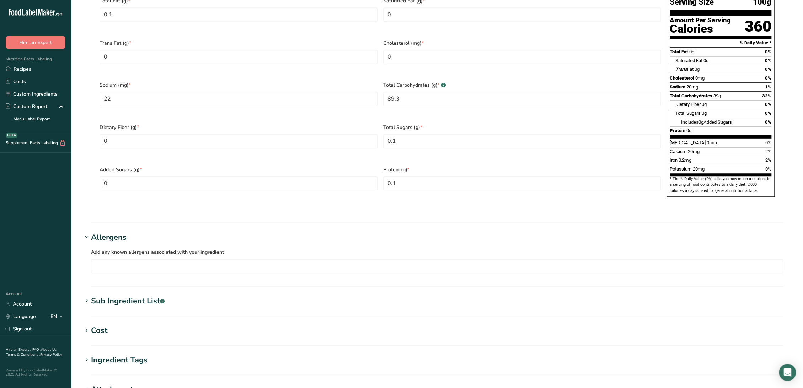
scroll to position [435, 0]
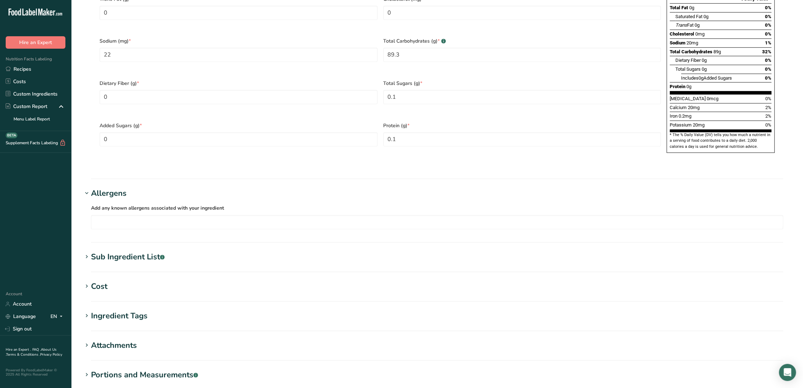
click at [143, 251] on div "Sub Ingredient List .a-a{fill:#347362;}.b-a{fill:#fff;}" at bounding box center [128, 257] width 74 height 12
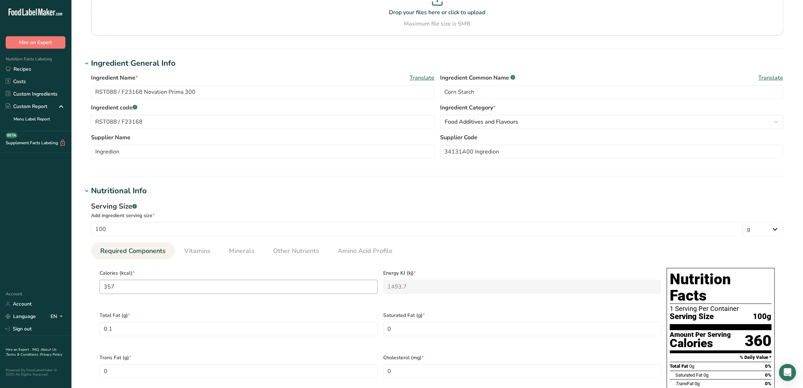
scroll to position [79, 0]
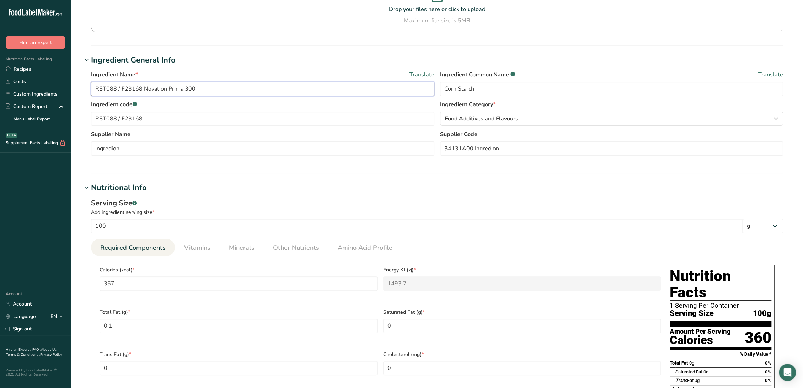
click at [242, 87] on input "RST088 / F23168 Novation Prima 300" at bounding box center [263, 89] width 344 height 14
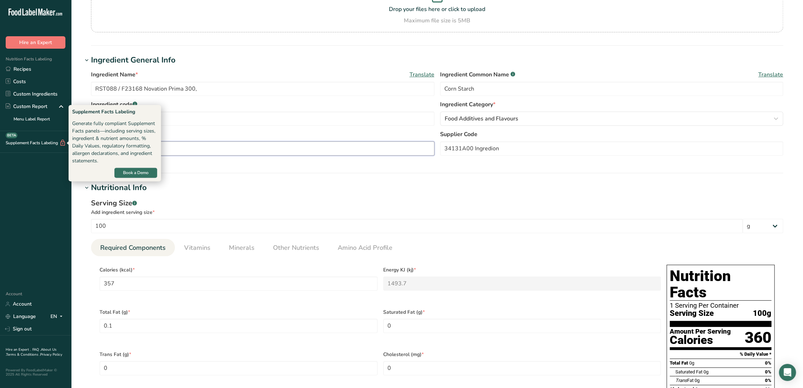
drag, startPoint x: 143, startPoint y: 148, endPoint x: 9, endPoint y: 139, distance: 134.0
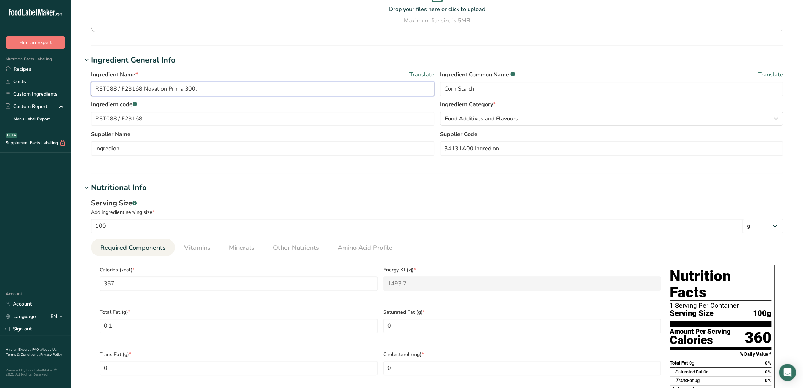
click at [253, 85] on input "RST088 / F23168 Novation Prima 300," at bounding box center [263, 89] width 344 height 14
paste input "Ingredion"
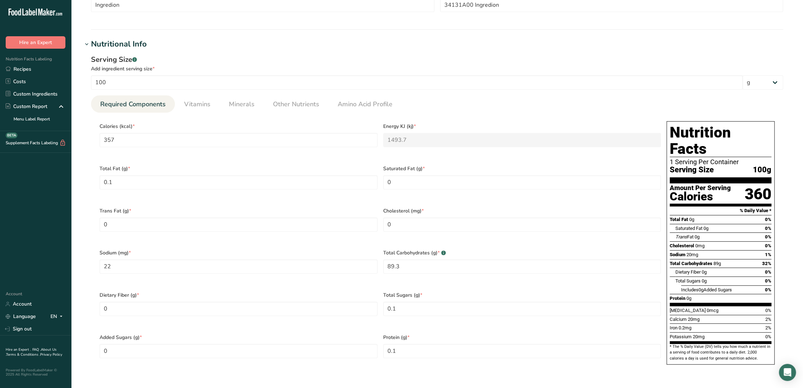
scroll to position [237, 0]
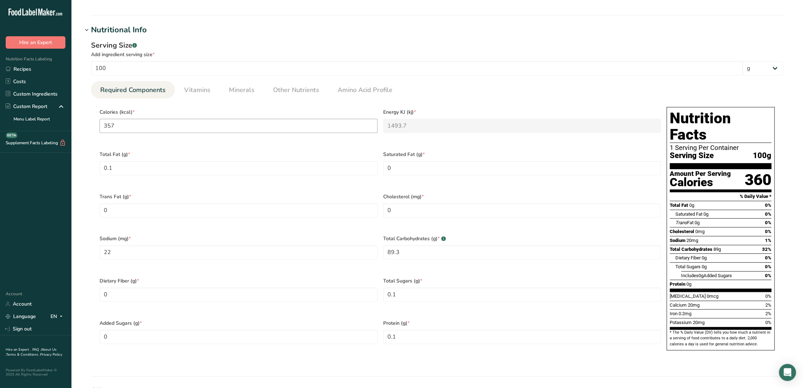
type input "RST088 / F23168 Novation Prima 300, Ingredion 6-19-23 AL"
click at [201, 124] on input "357" at bounding box center [239, 126] width 278 height 14
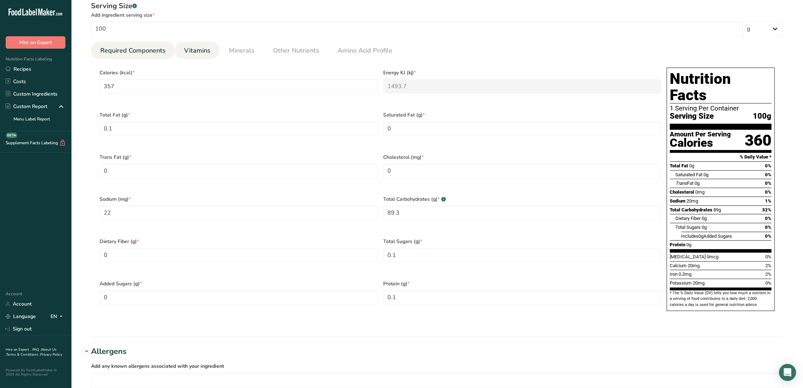
click at [203, 51] on span "Vitamins" at bounding box center [197, 51] width 26 height 10
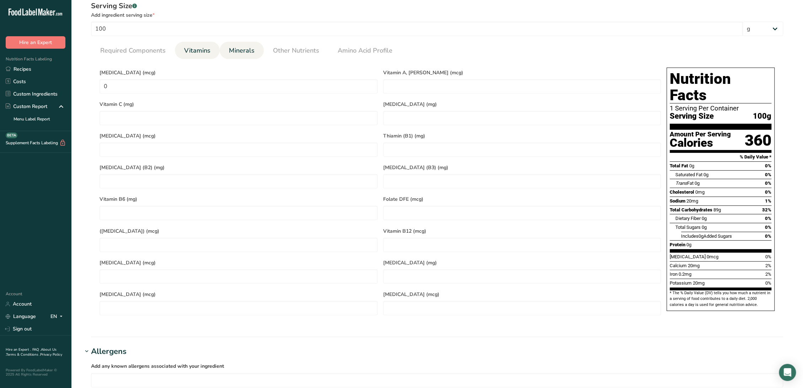
click at [253, 50] on link "Minerals" at bounding box center [241, 51] width 31 height 18
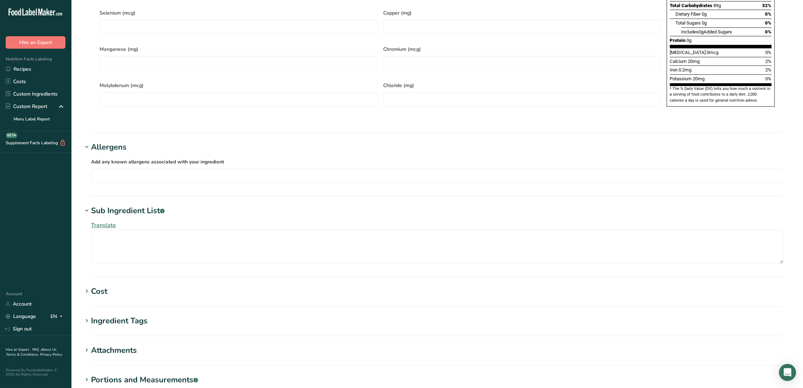
scroll to position [514, 0]
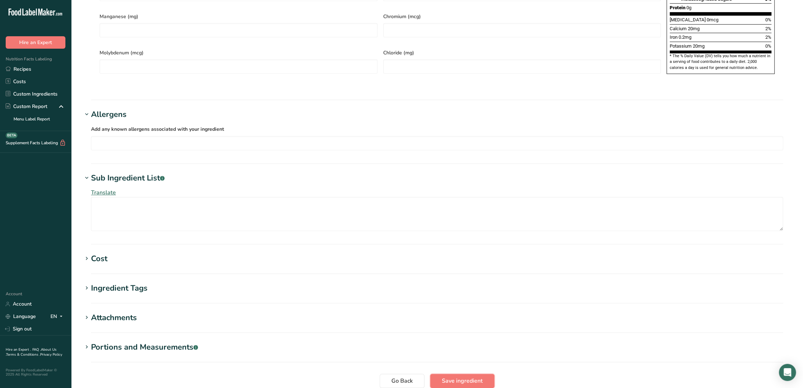
click at [451, 374] on button "Save ingredient" at bounding box center [462, 381] width 64 height 14
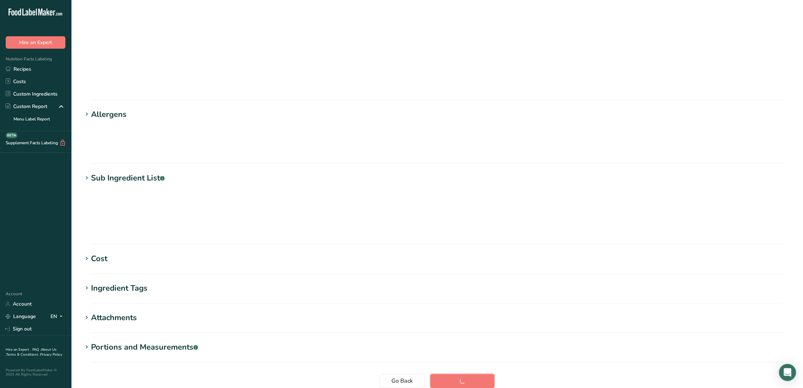
scroll to position [0, 0]
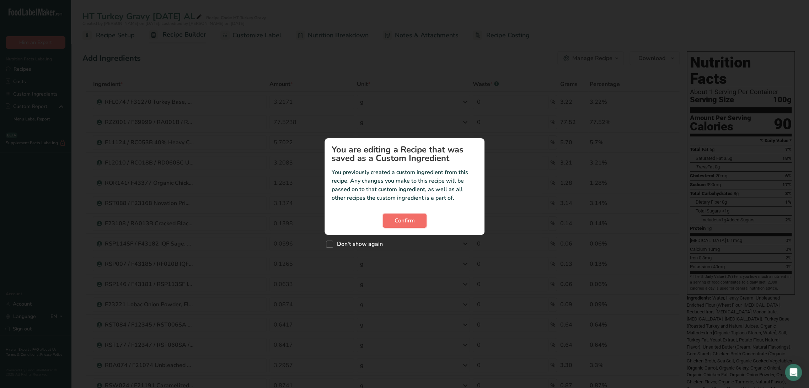
click at [404, 220] on span "Confirm" at bounding box center [405, 221] width 20 height 9
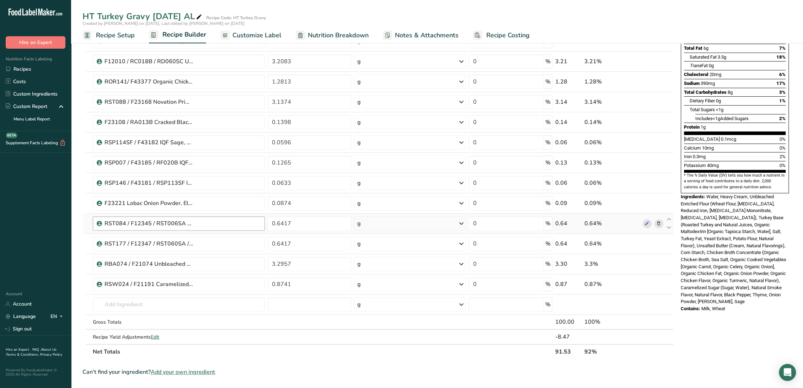
scroll to position [118, 0]
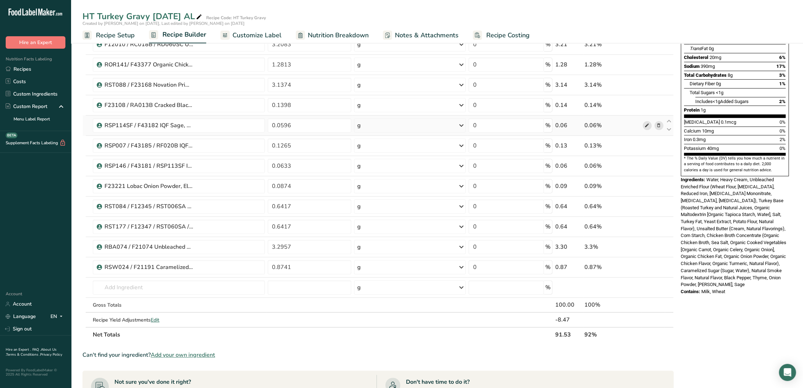
click at [646, 122] on icon at bounding box center [647, 125] width 5 height 7
click at [648, 124] on icon at bounding box center [647, 125] width 5 height 7
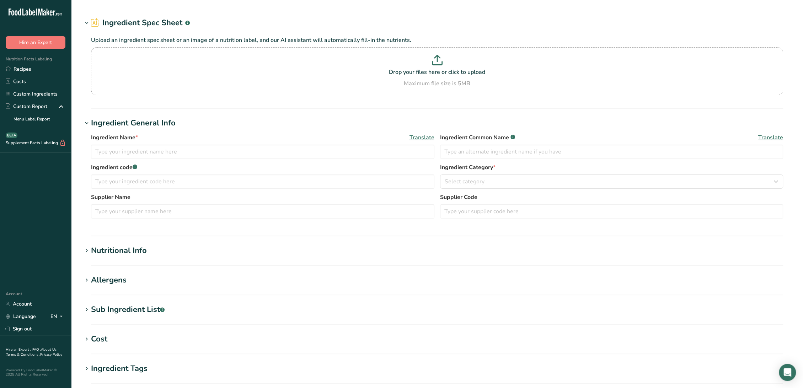
type input "RSP114SF / F43182 IQF Sage, Supherb Farms [DATE] AF"
type input "Sage"
type input "RSP114SF / F43182"
type input "Supherb"
type input "1930"
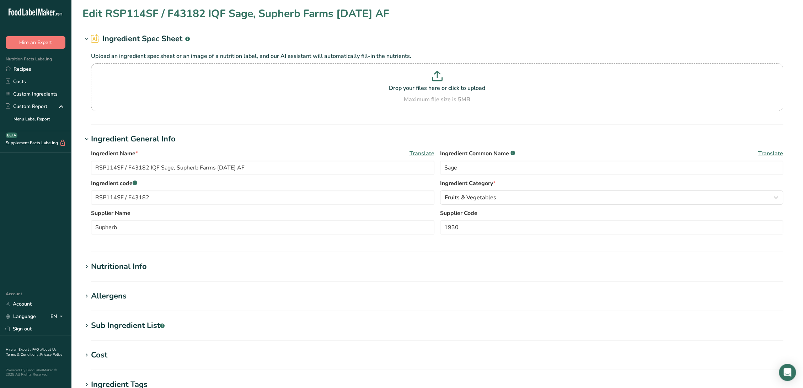
click at [127, 322] on div "Sub Ingredient List .a-a{fill:#347362;}.b-a{fill:#fff;}" at bounding box center [128, 326] width 74 height 12
click at [121, 269] on div "Nutritional Info" at bounding box center [119, 267] width 56 height 12
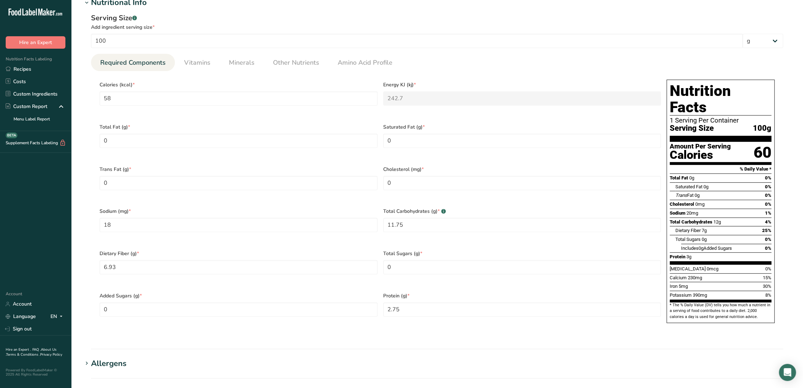
scroll to position [197, 0]
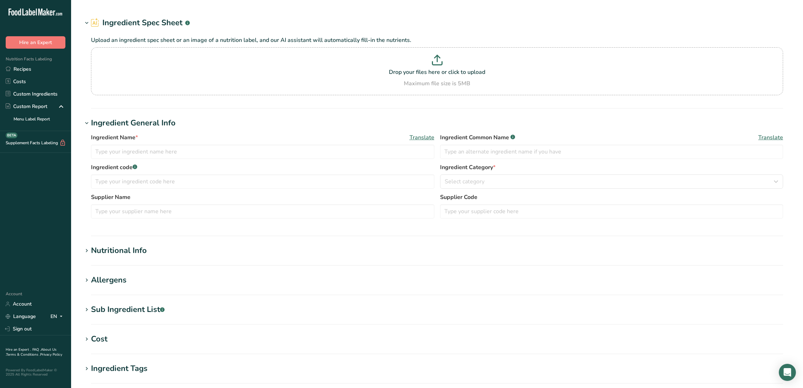
type input "RSP114SF / F43182 IQF Sage, Supherb Farms [DATE] AF"
type input "Sage"
type input "RSP114SF / F43182"
type input "Supherb"
type input "1930"
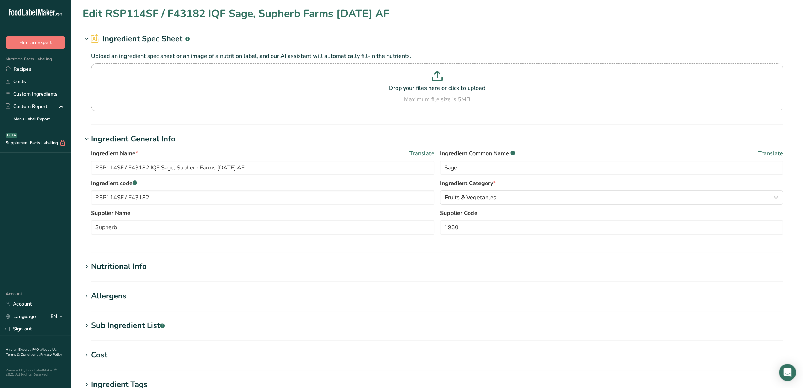
click at [121, 272] on div "Nutritional Info" at bounding box center [119, 267] width 56 height 12
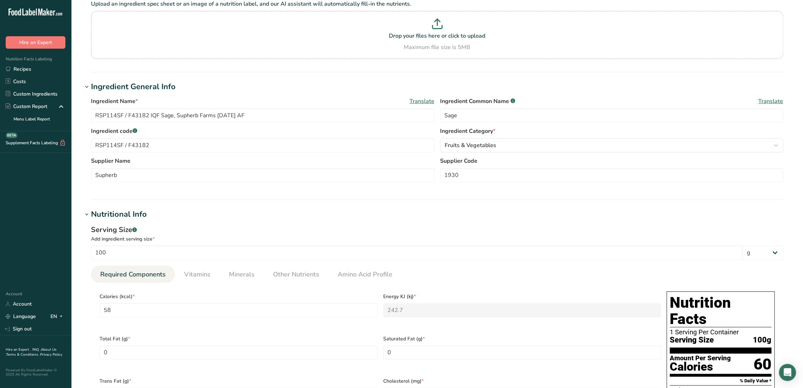
scroll to position [39, 0]
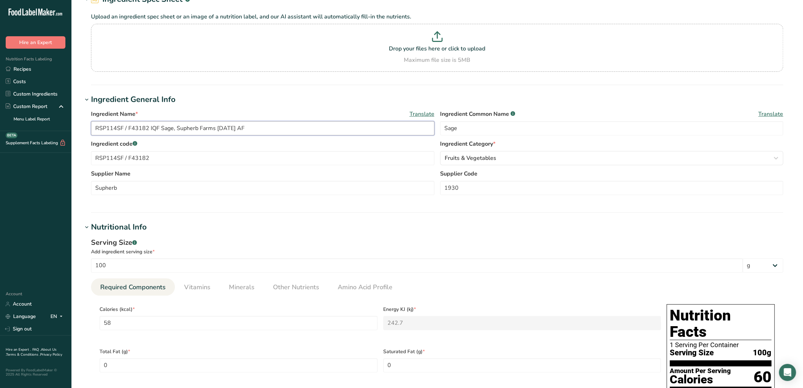
click at [222, 127] on input "RSP114SF / F43182 IQF Sage, Supherb Farms [DATE] AF" at bounding box center [263, 128] width 344 height 14
click at [188, 126] on input "RSP114SF / F43182 IQF Sage, Supherb Farms 5-4-23 AF" at bounding box center [263, 128] width 344 height 14
type input "RSP114SF / F43182 IQF Sage, SupHerb Farms 5-4-23 AF"
click at [109, 187] on input "Supherb" at bounding box center [263, 188] width 344 height 14
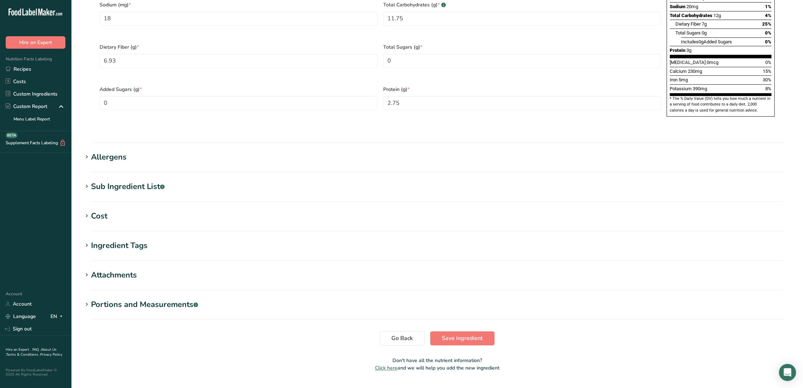
scroll to position [471, 0]
type input "SupHerb"
click at [115, 181] on div "Sub Ingredient List .a-a{fill:#347362;}.b-a{fill:#fff;}" at bounding box center [128, 187] width 74 height 12
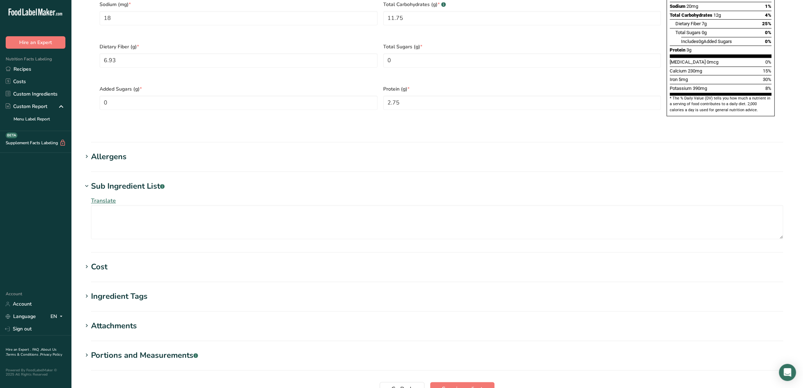
click at [117, 151] on div "Allergens" at bounding box center [109, 157] width 36 height 12
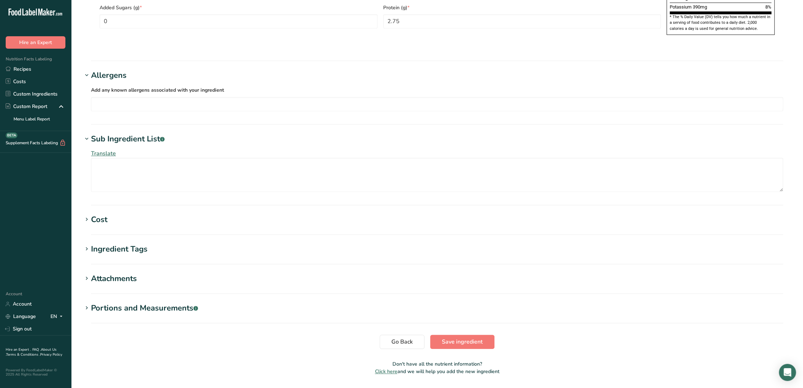
scroll to position [556, 0]
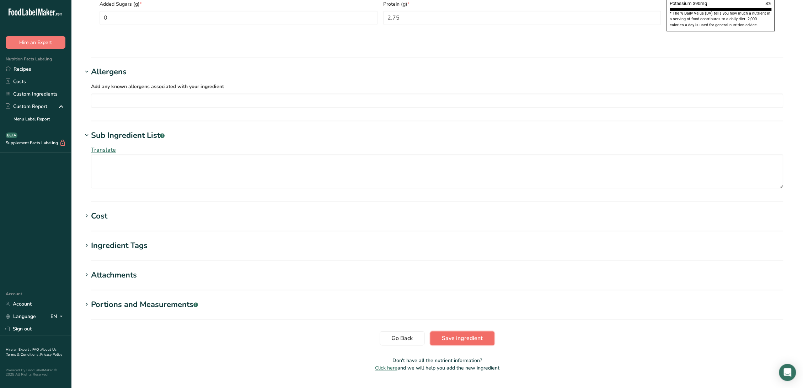
click at [460, 334] on span "Save ingredient" at bounding box center [462, 338] width 41 height 9
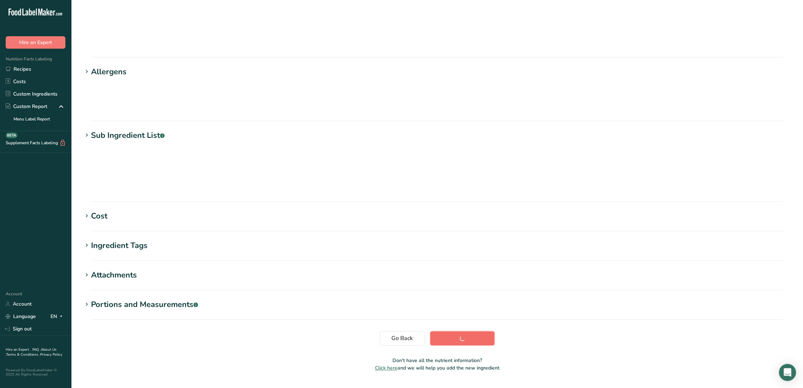
scroll to position [0, 0]
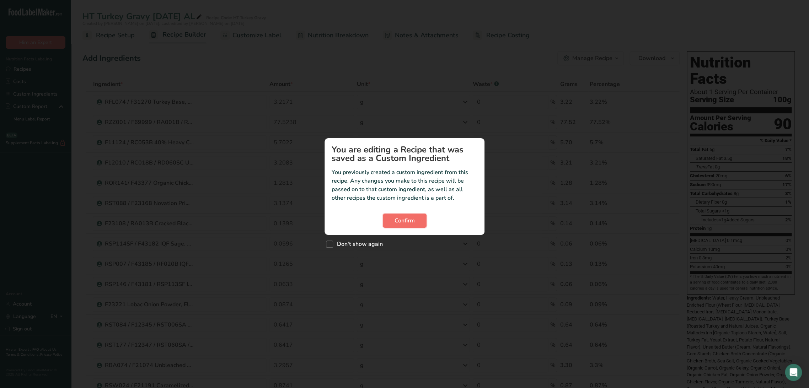
click at [393, 220] on button "Confirm" at bounding box center [405, 221] width 44 height 14
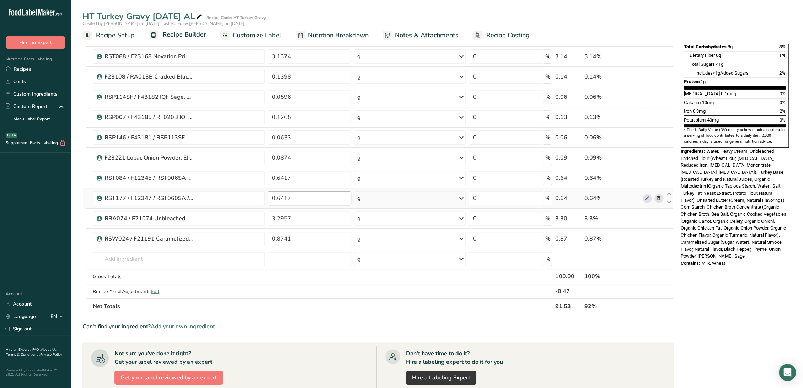
scroll to position [158, 0]
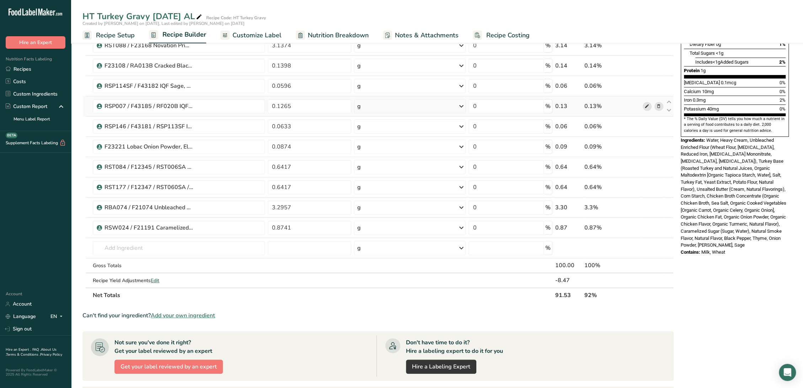
click at [649, 105] on icon at bounding box center [647, 106] width 5 height 7
click at [643, 144] on span at bounding box center [647, 147] width 9 height 9
click at [650, 230] on span at bounding box center [647, 228] width 9 height 9
click at [153, 278] on span "Edit" at bounding box center [155, 280] width 9 height 7
click at [155, 278] on span "Edit" at bounding box center [155, 280] width 9 height 7
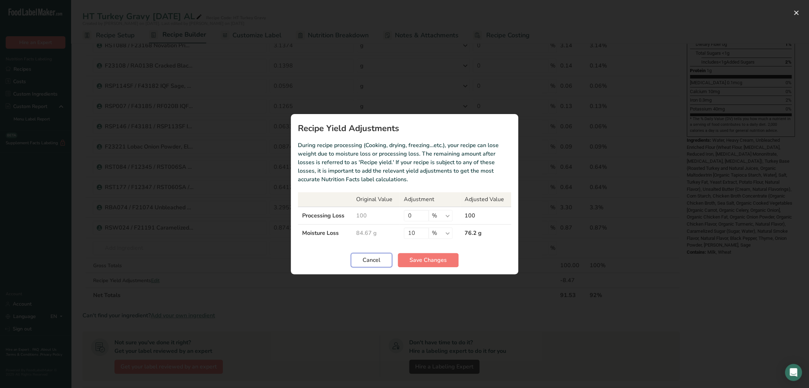
click at [376, 262] on span "Cancel" at bounding box center [372, 260] width 18 height 9
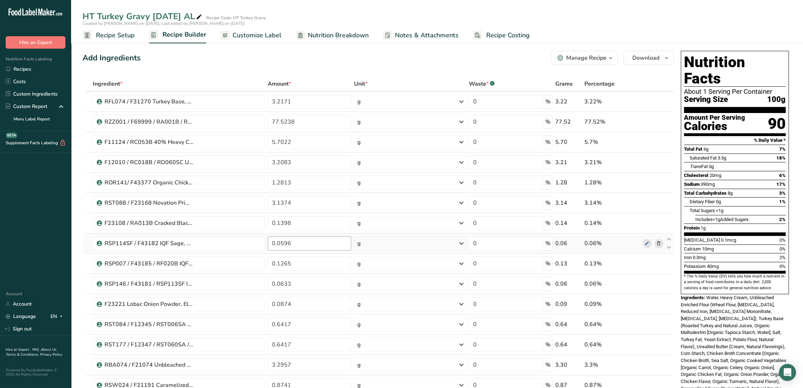
scroll to position [0, 0]
click at [330, 38] on span "Nutrition Breakdown" at bounding box center [338, 36] width 61 height 10
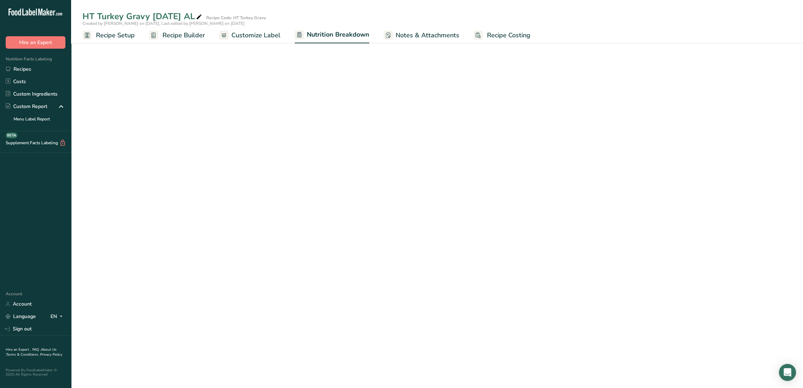
select select "Calories"
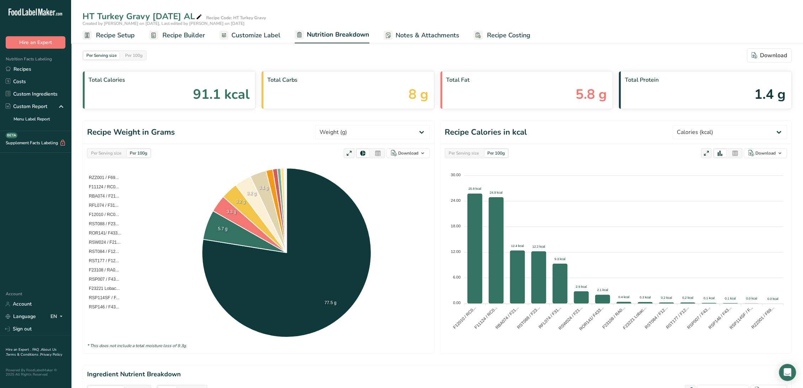
click at [381, 153] on div at bounding box center [378, 153] width 12 height 8
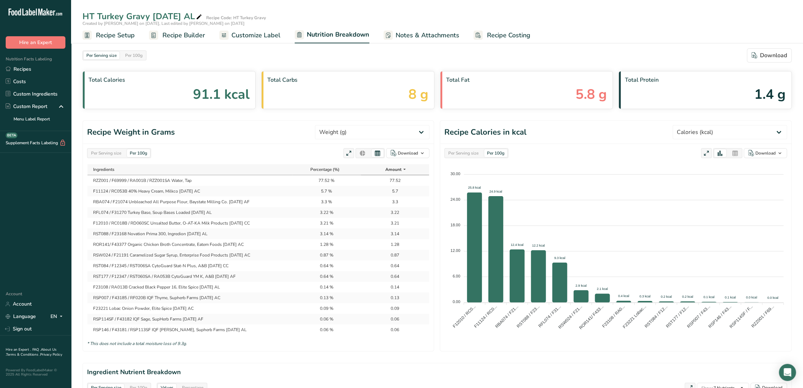
click at [375, 153] on icon at bounding box center [377, 153] width 6 height 7
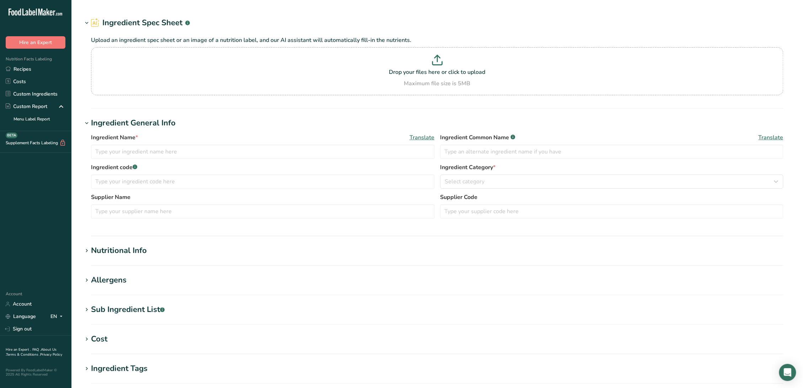
type input "RSP007 / F43185 / RF020B IQF Thyme, Supherb Farms [DATE] AC"
type input "Thyme"
type input "RSP007 / F43185 / RF020B"
type input "Supherb"
type input "12220"
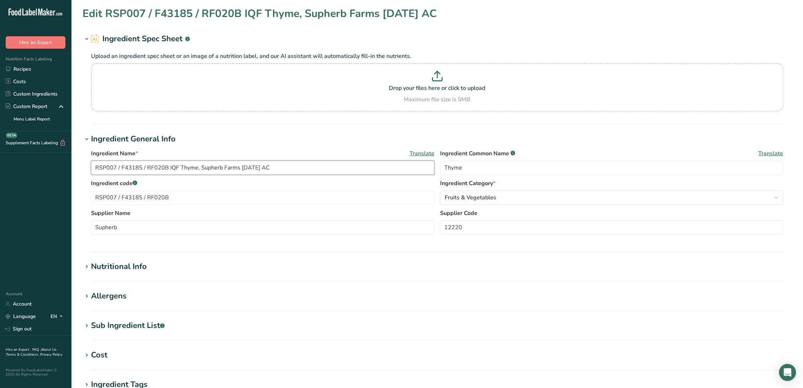
click at [210, 167] on input "RSP007 / F43185 / RF020B IQF Thyme, Supherb Farms [DATE] AC" at bounding box center [263, 168] width 344 height 14
click at [211, 169] on input "RSP007 / F43185 / RF020B IQF Thyme, Supherb Farms [DATE] AC" at bounding box center [263, 168] width 344 height 14
type input "RSP007 / F43185 / RF020B IQF Thyme, SupHerb Farms [DATE] AC"
click at [108, 228] on input "Supherb" at bounding box center [263, 227] width 344 height 14
type input "SupHerb"
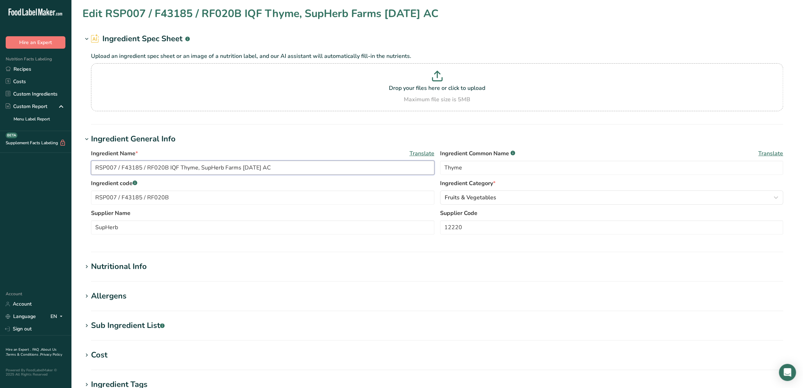
click at [256, 168] on input "RSP007 / F43185 / RF020B IQF Thyme, SupHerb Farms 12-14-20 AC" at bounding box center [263, 168] width 344 height 14
click at [265, 170] on input "RSP007 / F43185 / RF020B IQF Thyme, SupHerb Farms 12-13-24 AF" at bounding box center [263, 168] width 344 height 14
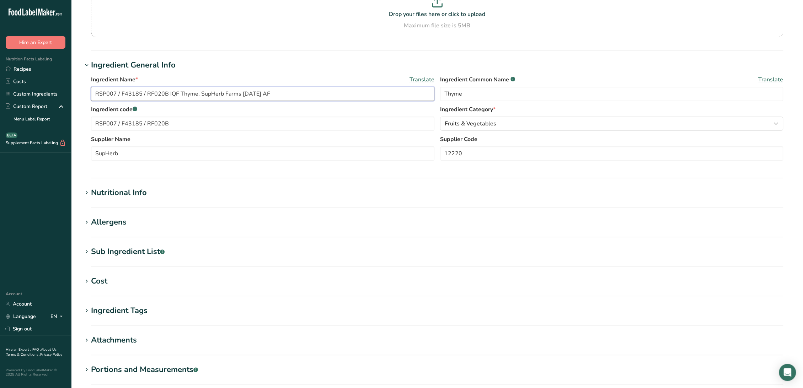
scroll to position [79, 0]
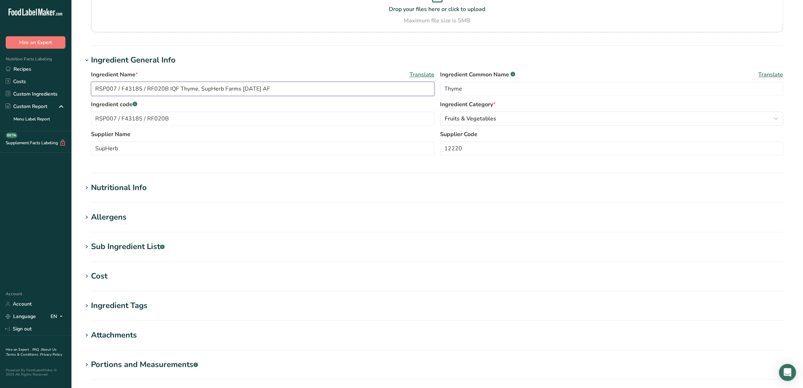
type input "RSP007 / F43185 / RF020B IQF Thyme, SupHerb Farms 12-13-23 AF"
click at [123, 184] on div "Nutritional Info" at bounding box center [119, 188] width 56 height 12
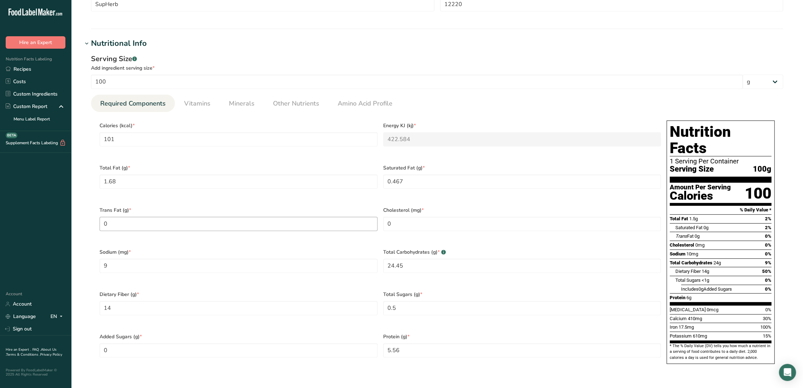
scroll to position [237, 0]
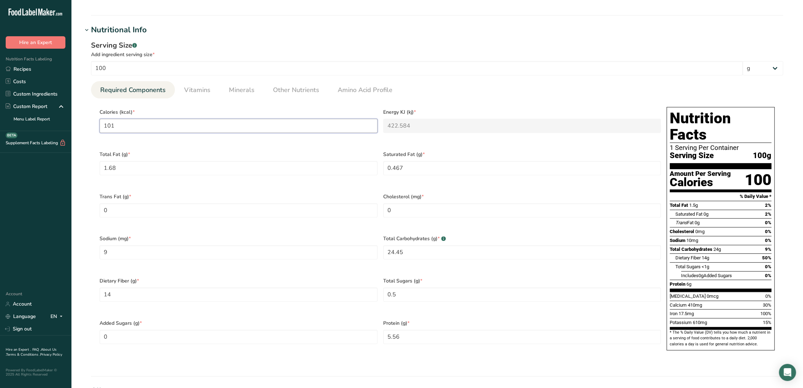
click at [164, 131] on input "101" at bounding box center [239, 126] width 278 height 14
click at [163, 130] on input "101" at bounding box center [239, 126] width 278 height 14
type input "1"
type KJ "4.2"
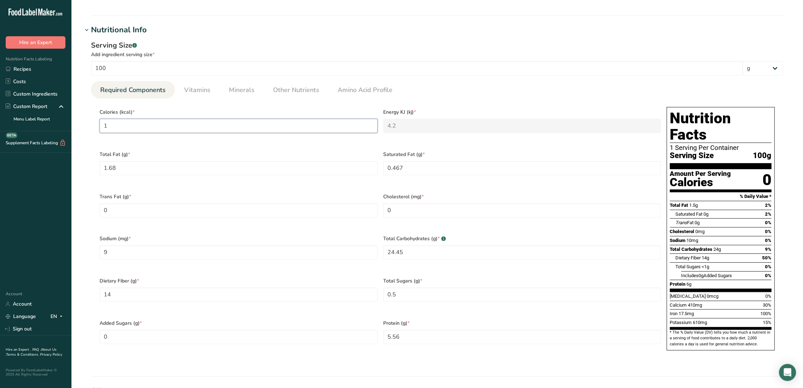
type input "13"
type KJ "54.4"
type input "135"
type KJ "564.8"
type input "135.1"
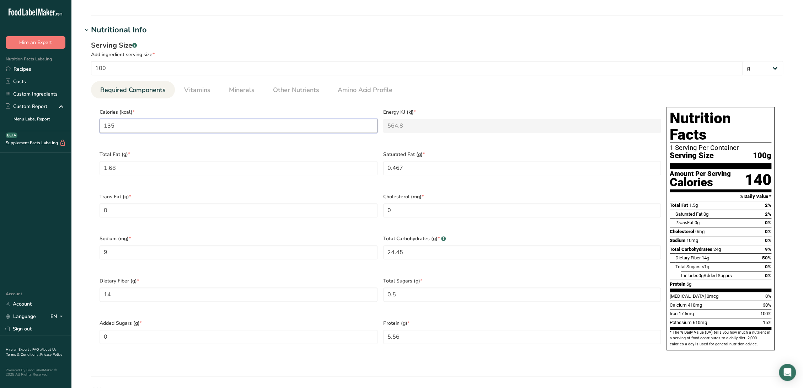
type KJ "565.3"
type input "135.16"
type KJ "565.5"
type input "135.16"
type Fat "0.47"
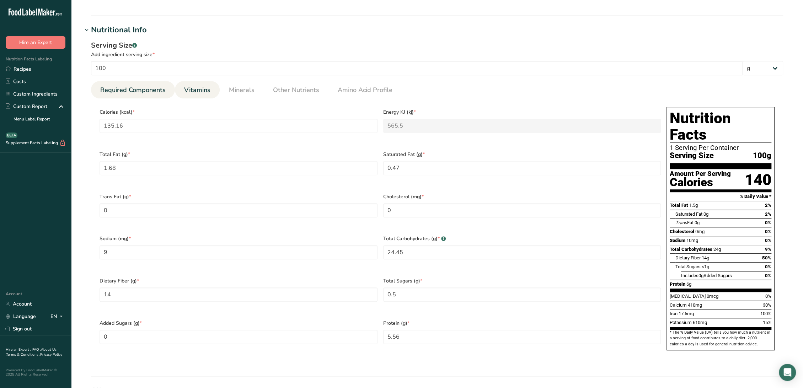
click at [206, 96] on link "Vitamins" at bounding box center [197, 90] width 32 height 18
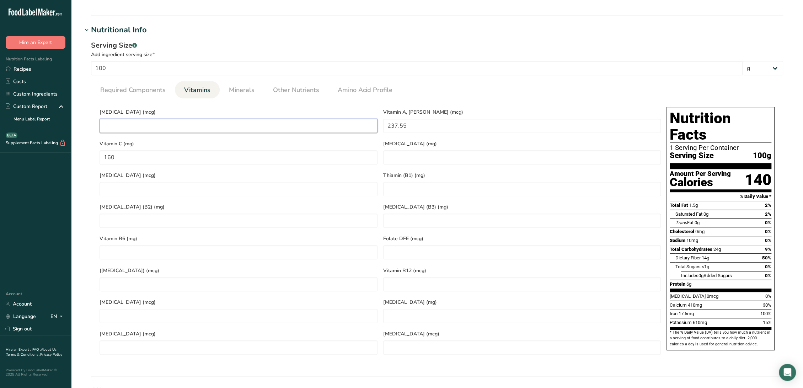
click at [156, 129] on D "number" at bounding box center [239, 126] width 278 height 14
type D "0"
click at [245, 92] on span "Minerals" at bounding box center [242, 90] width 26 height 10
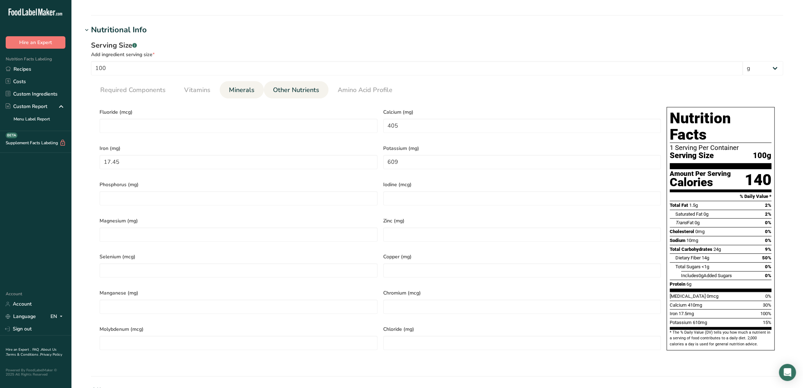
click at [283, 93] on span "Other Nutrients" at bounding box center [296, 90] width 46 height 10
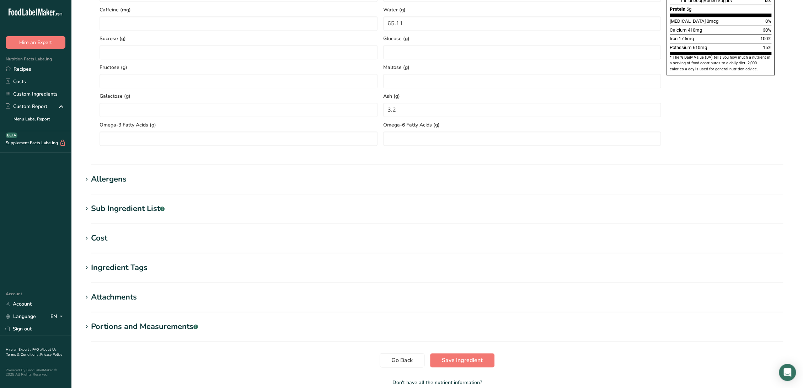
scroll to position [514, 0]
click at [125, 177] on div "Allergens" at bounding box center [109, 178] width 36 height 12
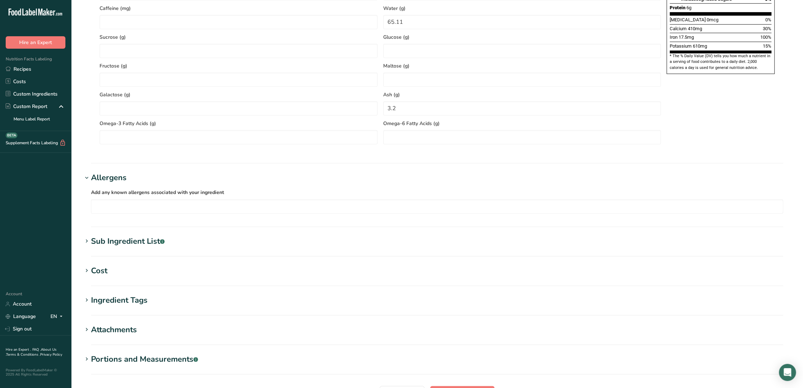
click at [129, 241] on div "Sub Ingredient List .a-a{fill:#347362;}.b-a{fill:#fff;}" at bounding box center [128, 242] width 74 height 12
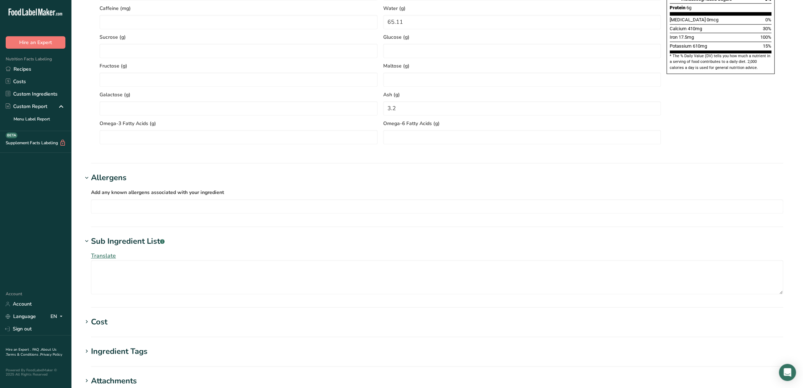
scroll to position [637, 0]
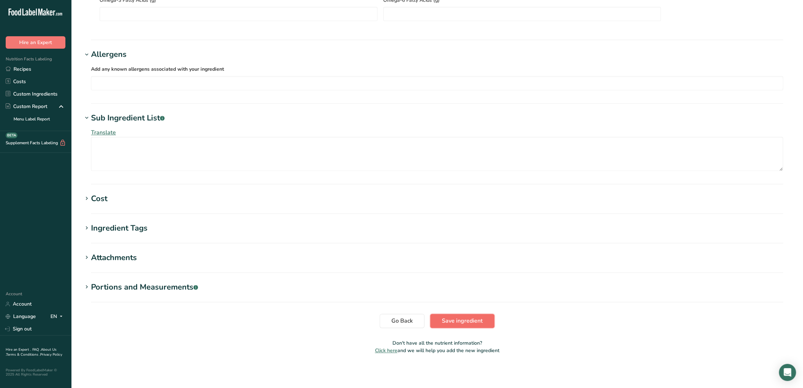
click at [471, 325] on button "Save ingredient" at bounding box center [462, 321] width 64 height 14
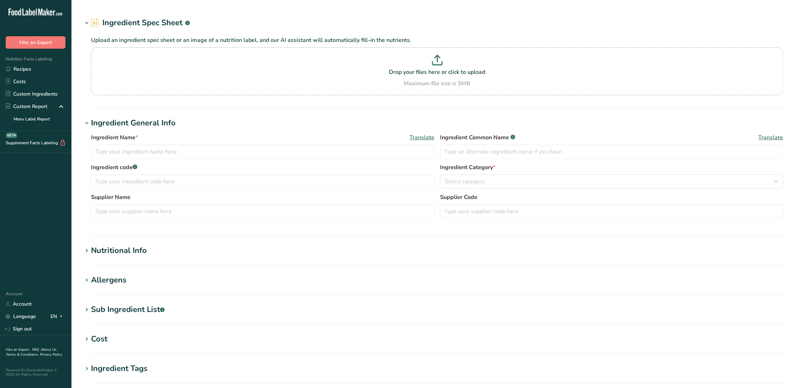
type input "F23221 Lobac Onion Powder, Elite Spice 09-20-19 AC"
type input "Onion Powder"
type input "F23221"
type input "Elite Spice"
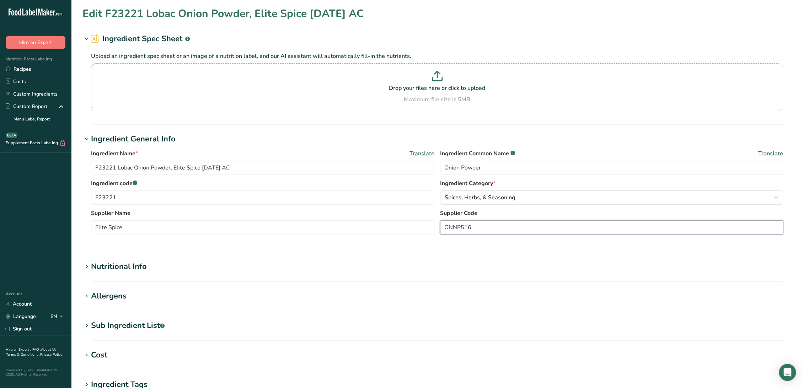
click at [559, 222] on input "ONNP516" at bounding box center [612, 227] width 344 height 14
type input "ONNP516 LB"
click at [144, 265] on div "Nutritional Info" at bounding box center [119, 267] width 56 height 12
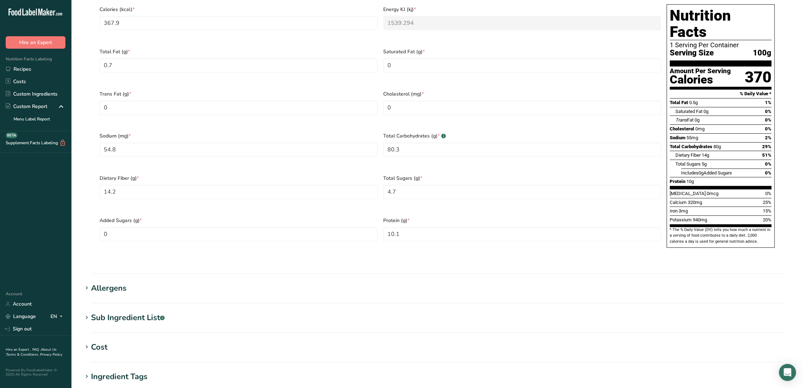
scroll to position [395, 0]
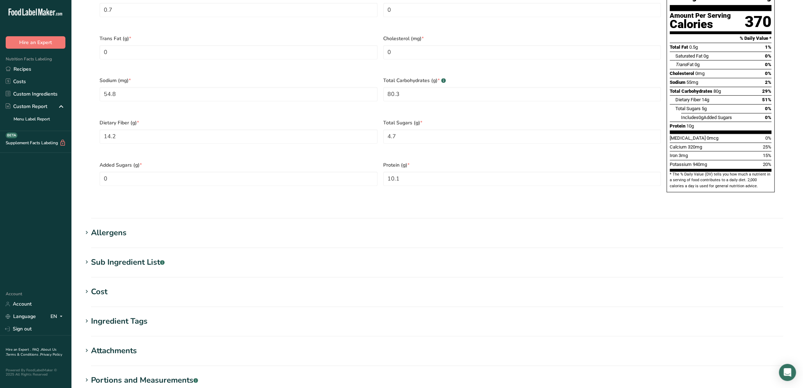
drag, startPoint x: 122, startPoint y: 250, endPoint x: 121, endPoint y: 229, distance: 21.0
click at [121, 257] on div "Sub Ingredient List .a-a{fill:#347362;}.b-a{fill:#fff;}" at bounding box center [128, 263] width 74 height 12
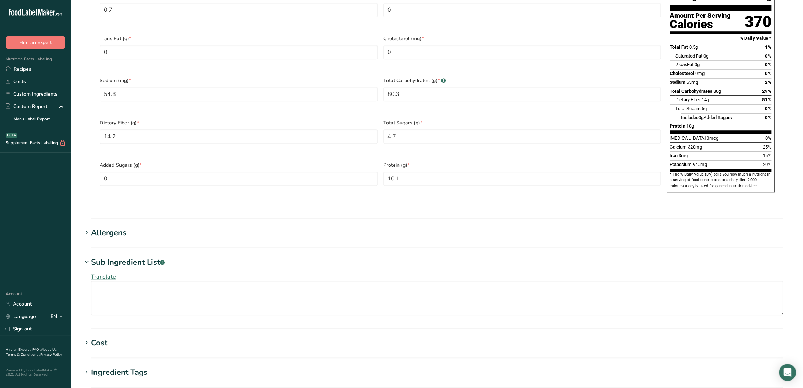
click at [118, 227] on div "Allergens" at bounding box center [109, 233] width 36 height 12
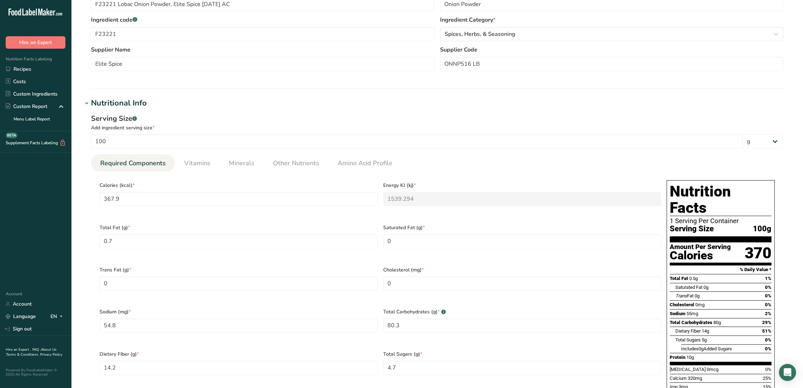
scroll to position [118, 0]
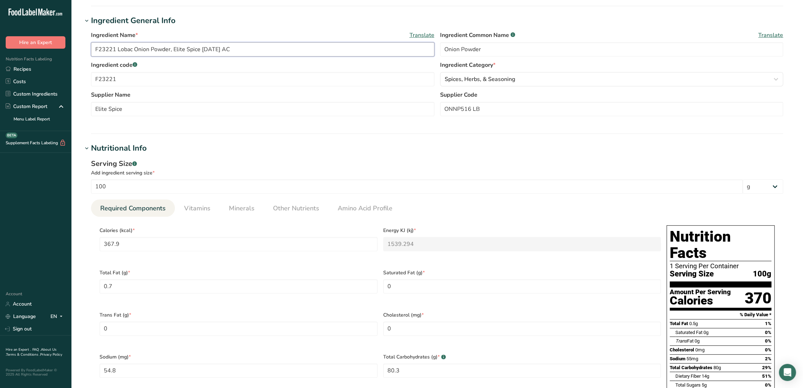
drag, startPoint x: 206, startPoint y: 49, endPoint x: 219, endPoint y: 65, distance: 20.9
click at [206, 48] on input "F23221 Lobac Onion Powder, Elite Spice 09-20-19 AC" at bounding box center [263, 49] width 344 height 14
type input "F23221 Lobac Onion Powder, Elite Spice 2-21-25 AF"
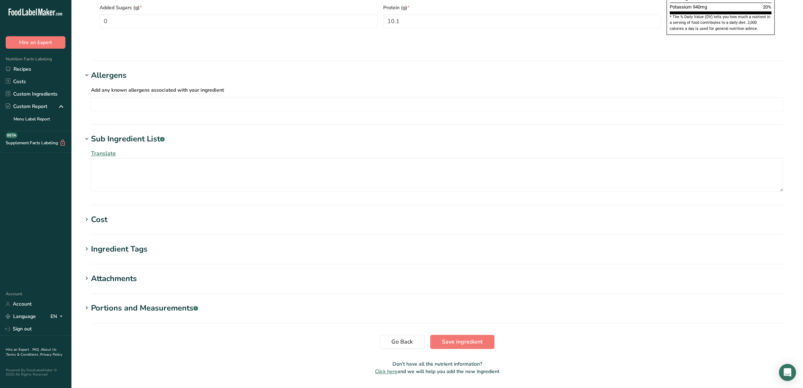
scroll to position [553, 0]
click at [469, 338] on span "Save ingredient" at bounding box center [462, 342] width 41 height 9
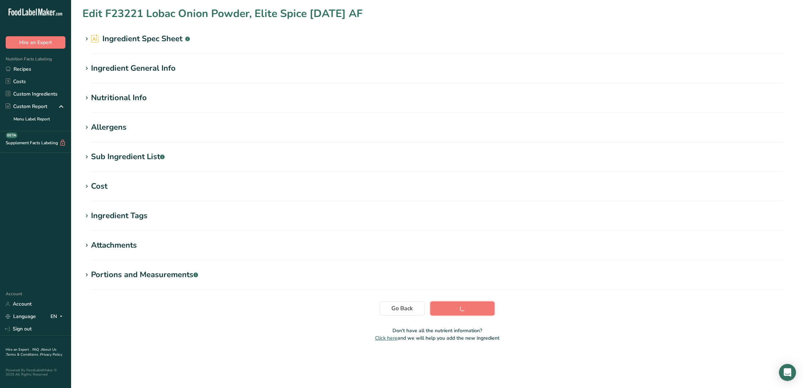
scroll to position [0, 0]
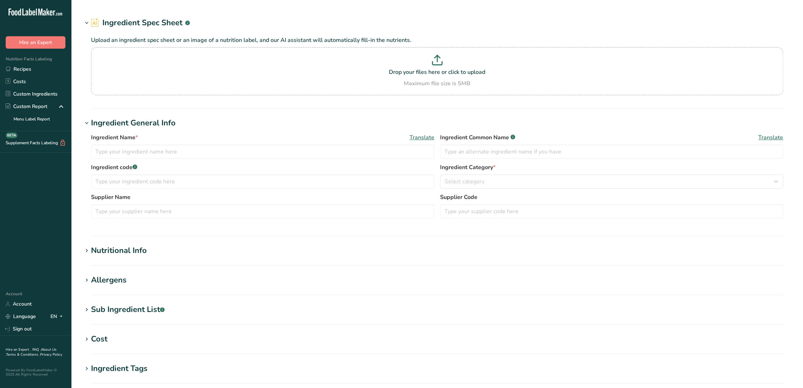
type input "RSW024 / F21191 Caramelized Sugar Syrup, Enterprise Food Products [DATE] AC"
type input "Caramelized Sugar"
type input "RSW024 / F21191"
type input "Enterprise Food Products"
type input "77/085-11"
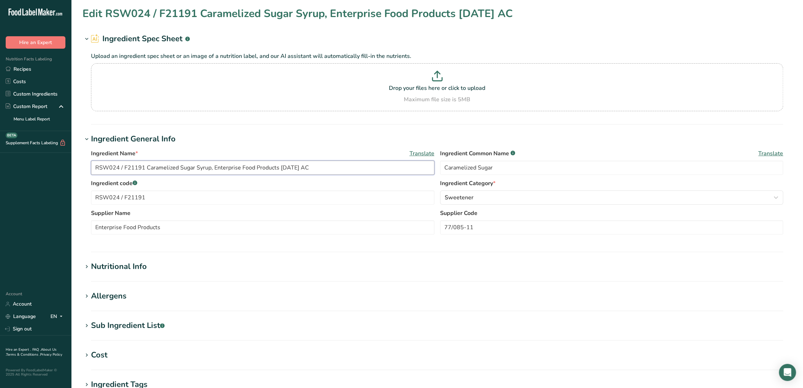
click at [283, 168] on input "RSW024 / F21191 Caramelized Sugar Syrup, Enterprise Food Products 05-06-21 AC" at bounding box center [263, 168] width 344 height 14
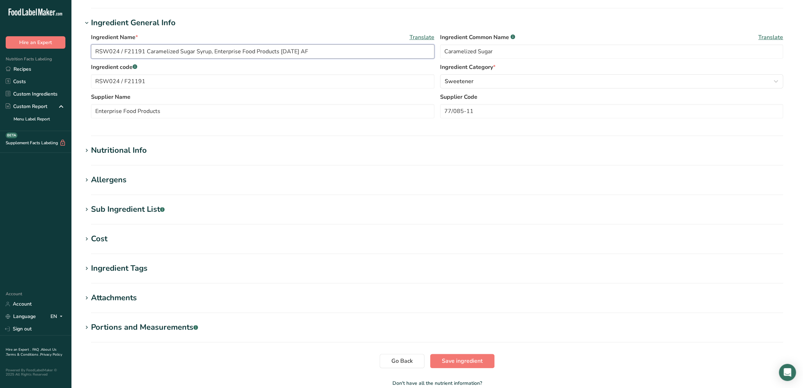
scroll to position [118, 0]
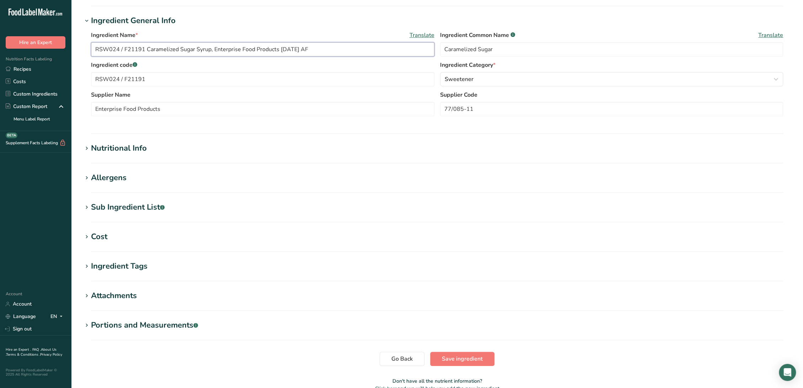
type input "RSW024 / F21191 Caramelized Sugar Syrup, Enterprise Food Products 6-12-23 AF"
click at [111, 146] on div "Nutritional Info" at bounding box center [119, 149] width 56 height 12
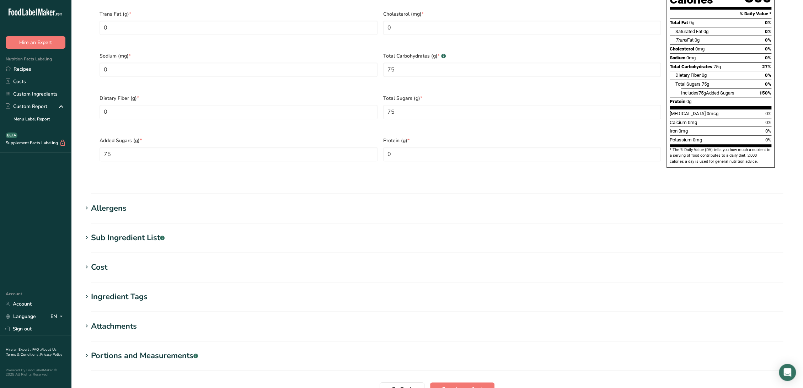
scroll to position [471, 0]
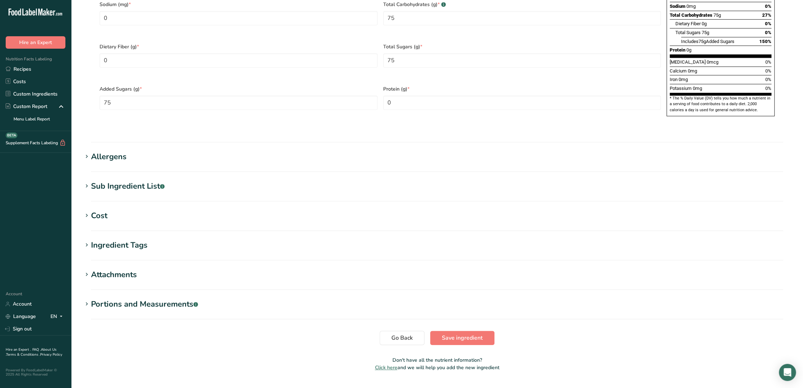
click at [125, 181] on div "Sub Ingredient List .a-a{fill:#347362;}.b-a{fill:#fff;}" at bounding box center [128, 187] width 74 height 12
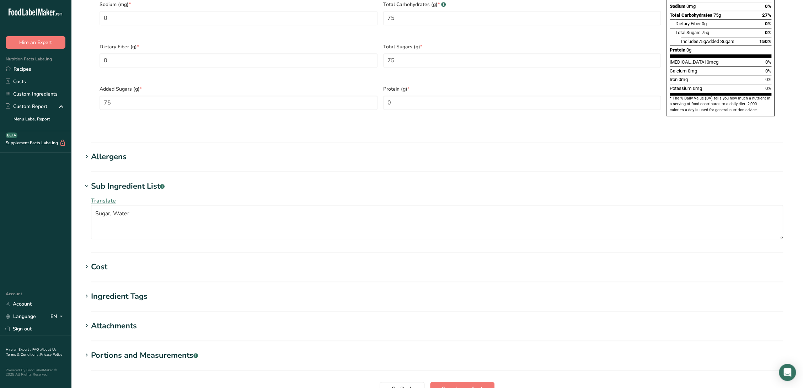
click at [109, 151] on div "Allergens" at bounding box center [109, 157] width 36 height 12
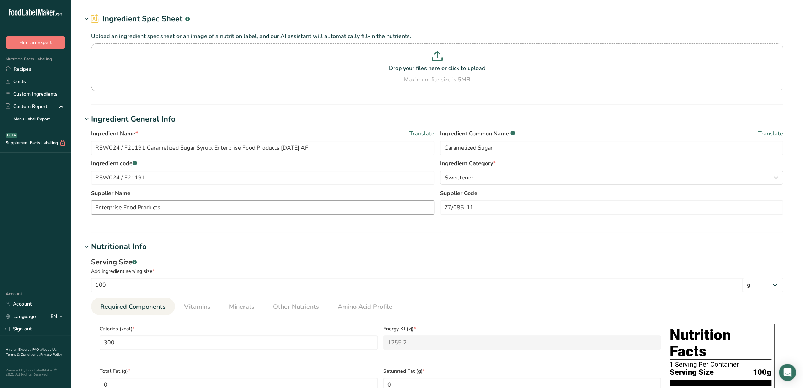
scroll to position [39, 0]
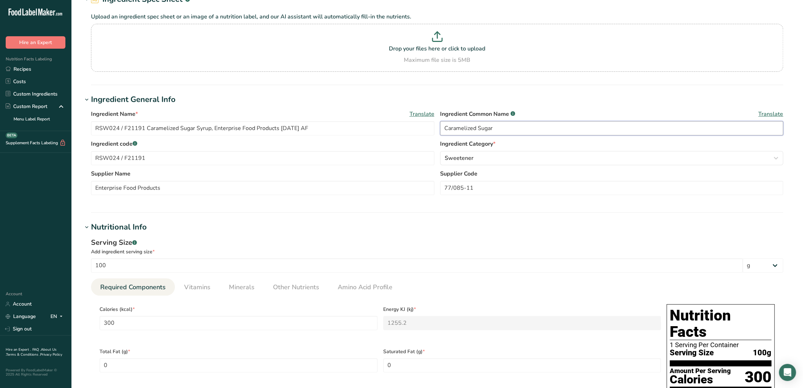
click at [562, 130] on input "Caramelized Sugar" at bounding box center [612, 128] width 344 height 14
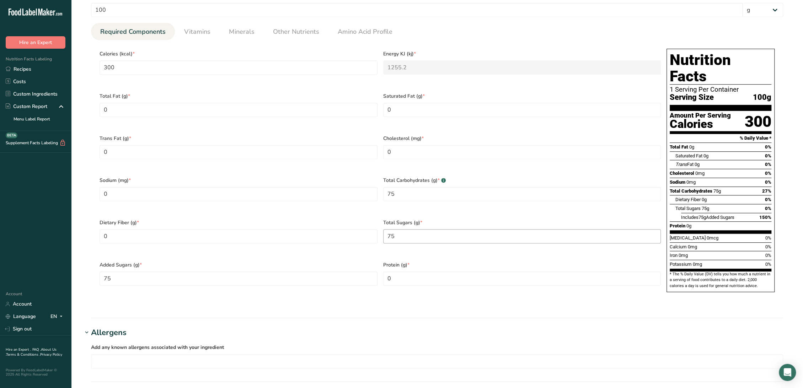
scroll to position [276, 0]
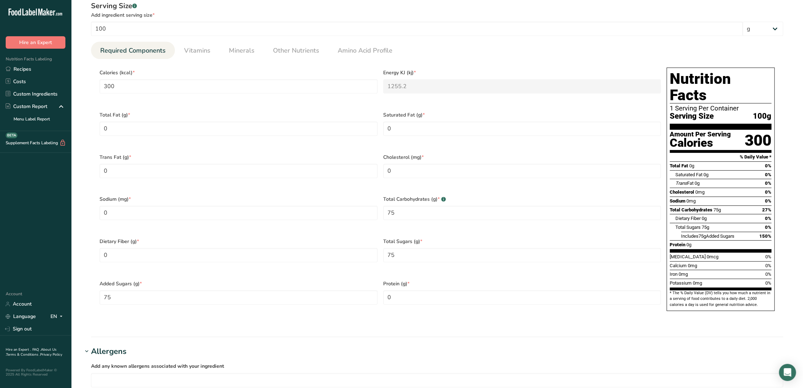
type input "Caramelized Sugar Syrup"
click at [202, 54] on span "Vitamins" at bounding box center [197, 51] width 26 height 10
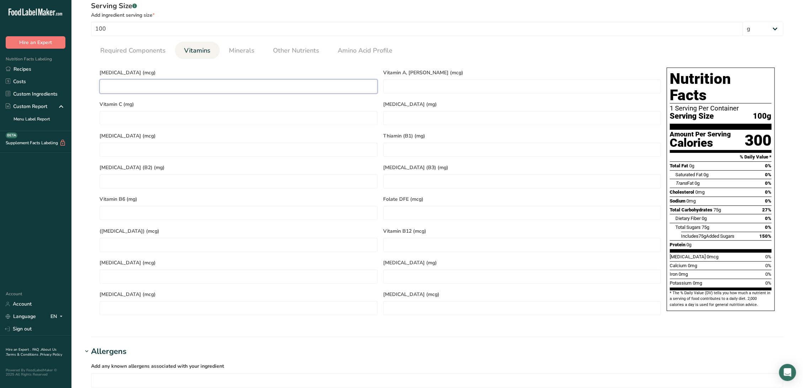
click at [198, 91] on D "number" at bounding box center [239, 86] width 278 height 14
type D "0"
click at [244, 47] on span "Minerals" at bounding box center [242, 51] width 26 height 10
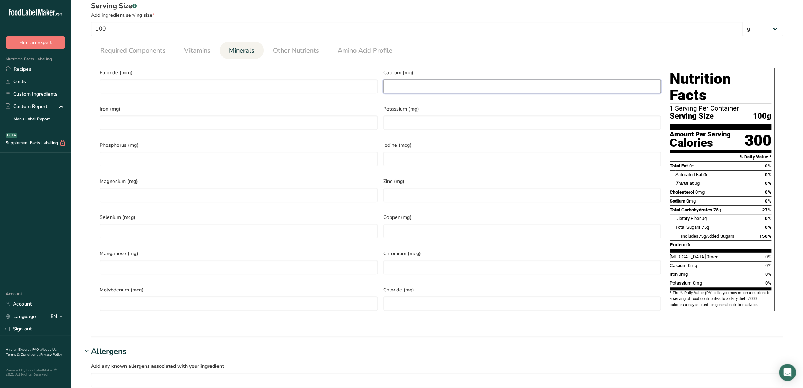
drag, startPoint x: 461, startPoint y: 91, endPoint x: 458, endPoint y: 87, distance: 4.8
click at [460, 89] on input "number" at bounding box center [522, 86] width 278 height 14
type input "0"
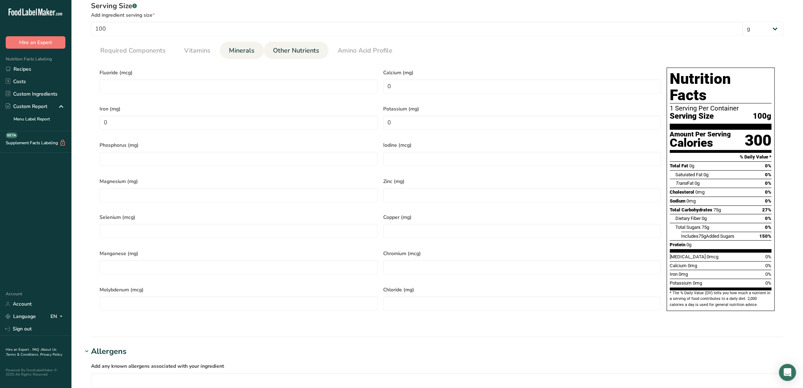
click at [295, 49] on span "Other Nutrients" at bounding box center [296, 51] width 46 height 10
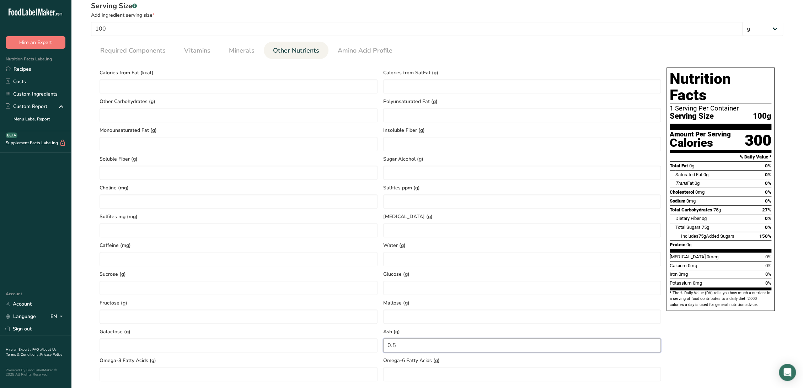
click at [415, 342] on input "0.5" at bounding box center [522, 346] width 278 height 14
type input "0"
click at [233, 47] on span "Minerals" at bounding box center [242, 51] width 26 height 10
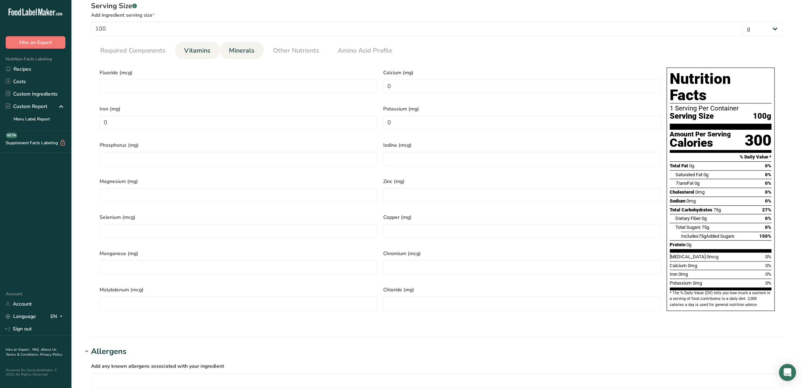
click at [206, 51] on span "Vitamins" at bounding box center [197, 51] width 26 height 10
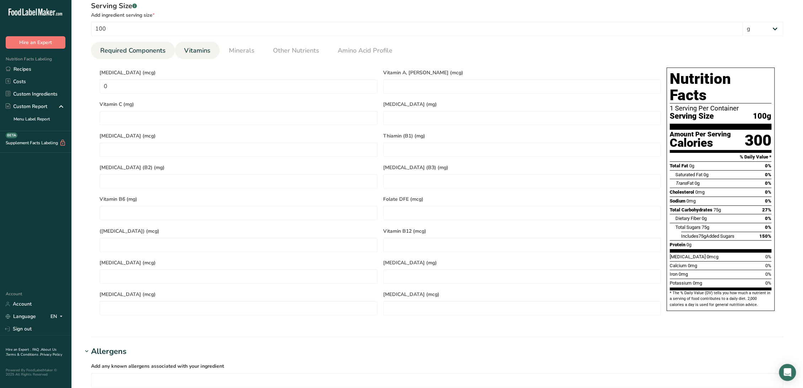
click at [154, 54] on span "Required Components" at bounding box center [132, 51] width 65 height 10
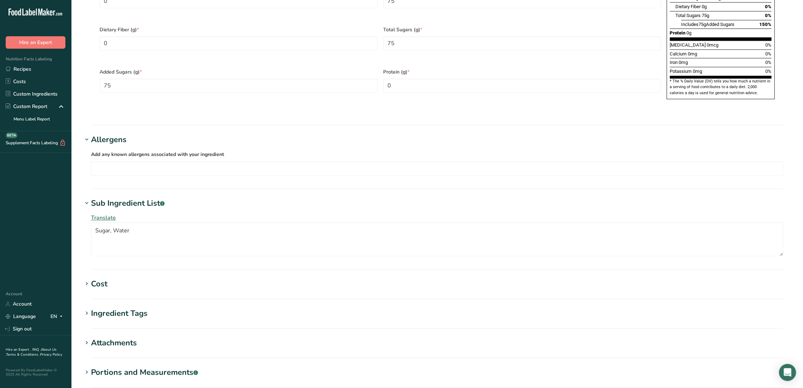
scroll to position [514, 0]
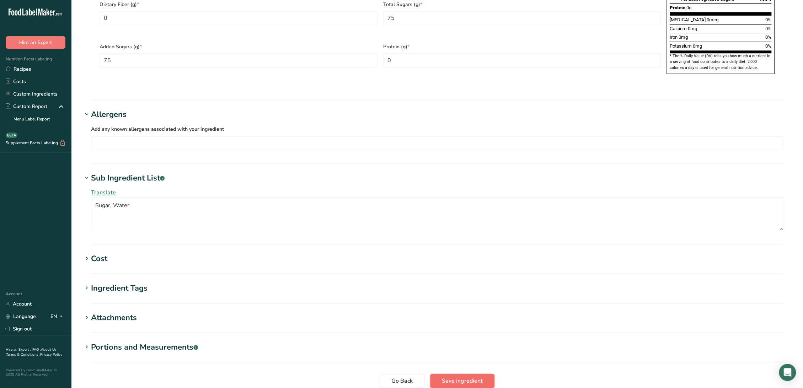
click at [445, 374] on button "Save ingredient" at bounding box center [462, 381] width 64 height 14
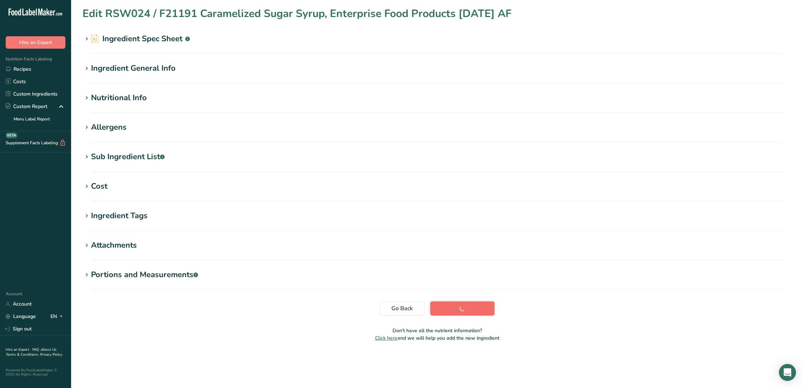
scroll to position [0, 0]
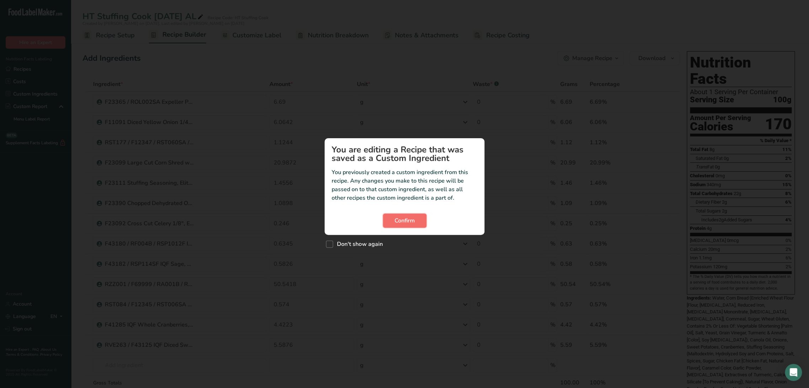
click at [409, 218] on span "Confirm" at bounding box center [405, 221] width 20 height 9
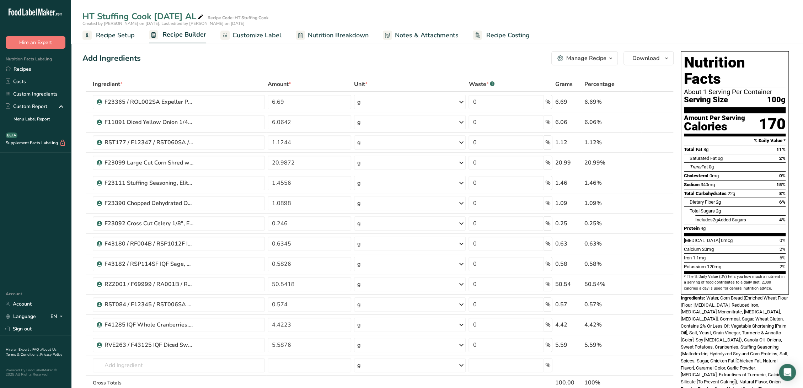
click at [320, 36] on span "Nutrition Breakdown" at bounding box center [338, 36] width 61 height 10
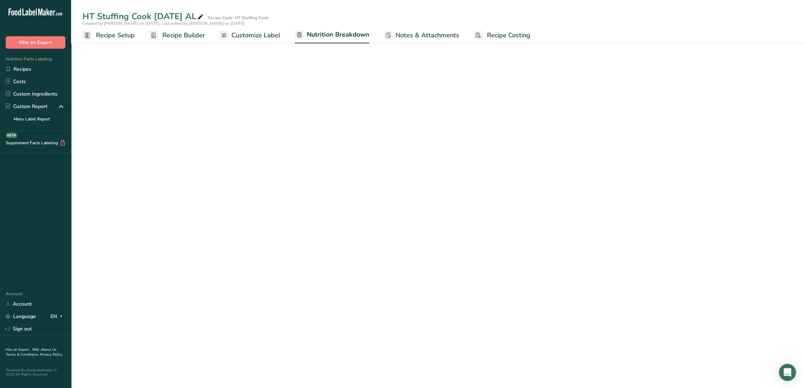
select select "Calories"
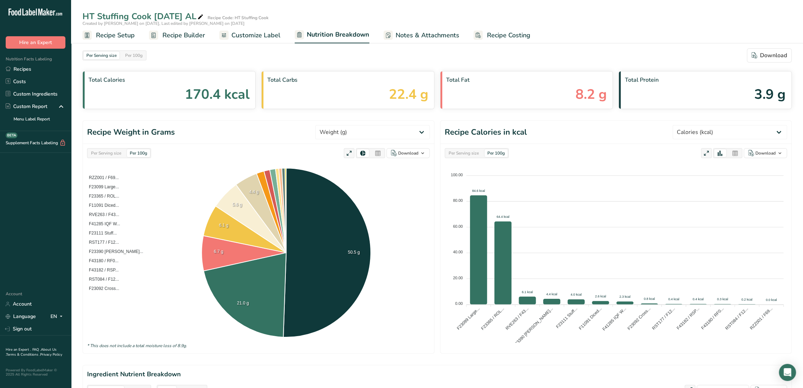
click at [378, 150] on icon at bounding box center [378, 154] width 6 height 10
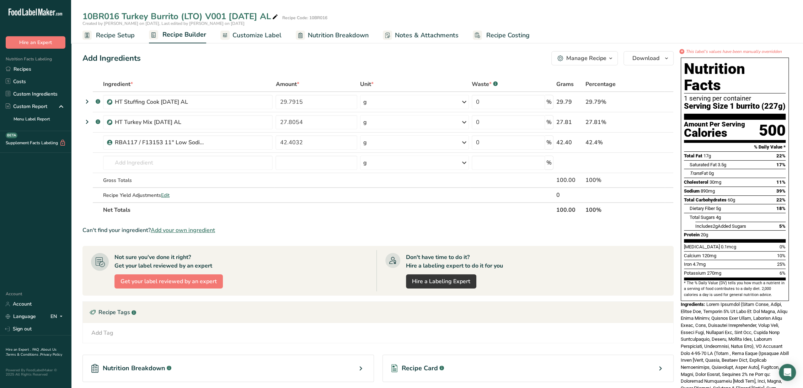
drag, startPoint x: 267, startPoint y: 38, endPoint x: 324, endPoint y: 42, distance: 57.4
click at [267, 38] on span "Customize Label" at bounding box center [257, 36] width 49 height 10
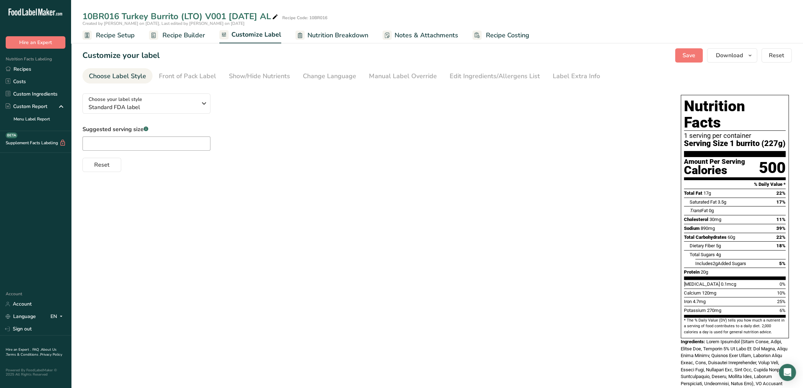
click at [178, 32] on span "Recipe Builder" at bounding box center [184, 36] width 43 height 10
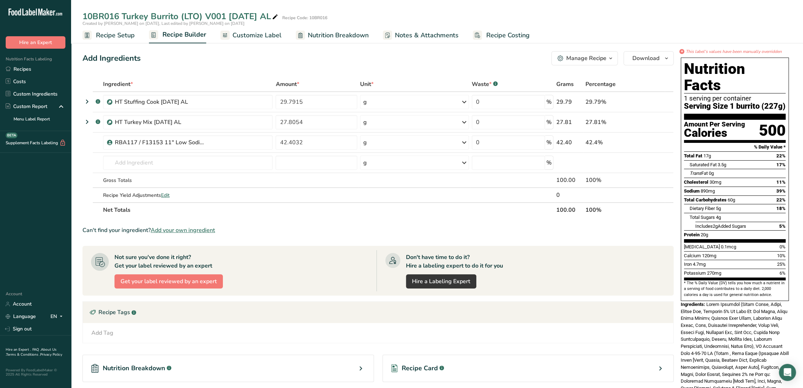
click at [258, 39] on span "Customize Label" at bounding box center [257, 36] width 49 height 10
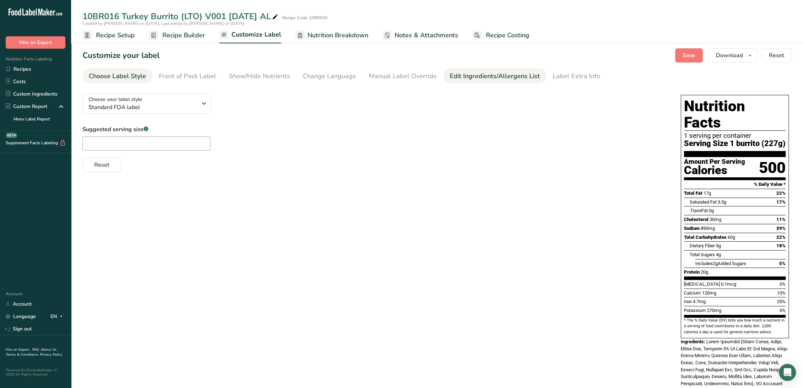
click at [472, 80] on div "Edit Ingredients/Allergens List" at bounding box center [495, 76] width 90 height 10
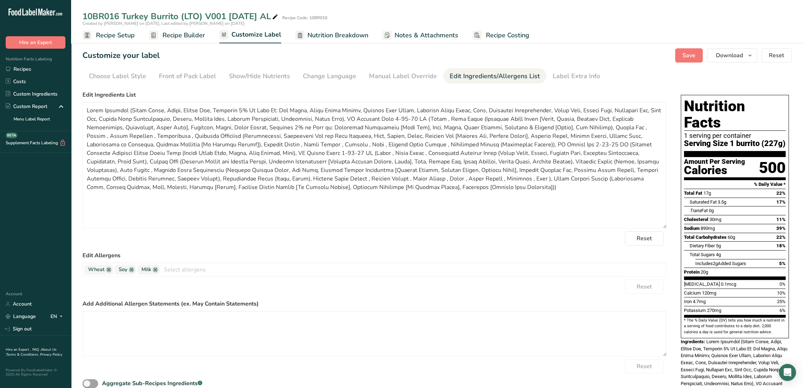
drag, startPoint x: 663, startPoint y: 144, endPoint x: 668, endPoint y: 225, distance: 81.2
click at [668, 225] on div "Choose your label style Standard FDA label USA (FDA) Standard FDA label Tabular…" at bounding box center [438, 374] width 710 height 573
click at [168, 34] on span "Recipe Builder" at bounding box center [184, 36] width 43 height 10
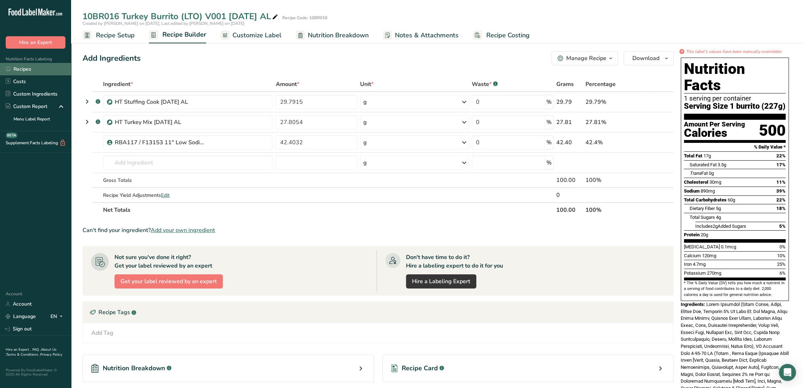
click at [34, 67] on link "Recipes" at bounding box center [35, 69] width 71 height 12
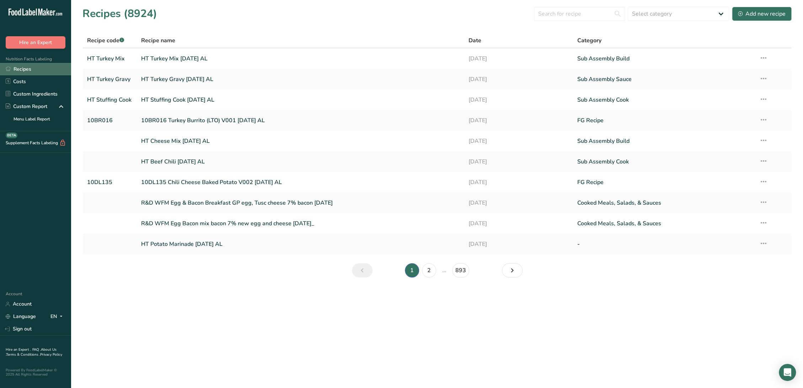
click at [25, 70] on link "Recipes" at bounding box center [35, 69] width 71 height 12
click at [27, 67] on link "Recipes" at bounding box center [35, 69] width 71 height 12
click at [189, 122] on link "10BR016 Turkey Burrito (LTO) V001 [DATE] AL" at bounding box center [300, 120] width 319 height 15
